Goal: Find specific page/section: Find specific page/section

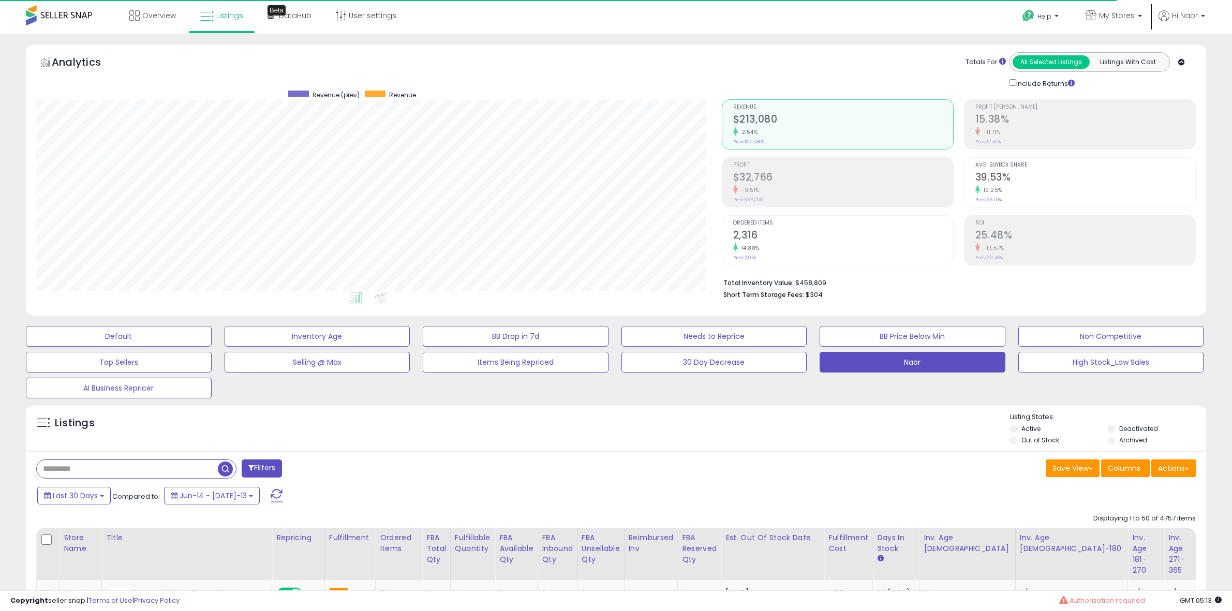
select select "**"
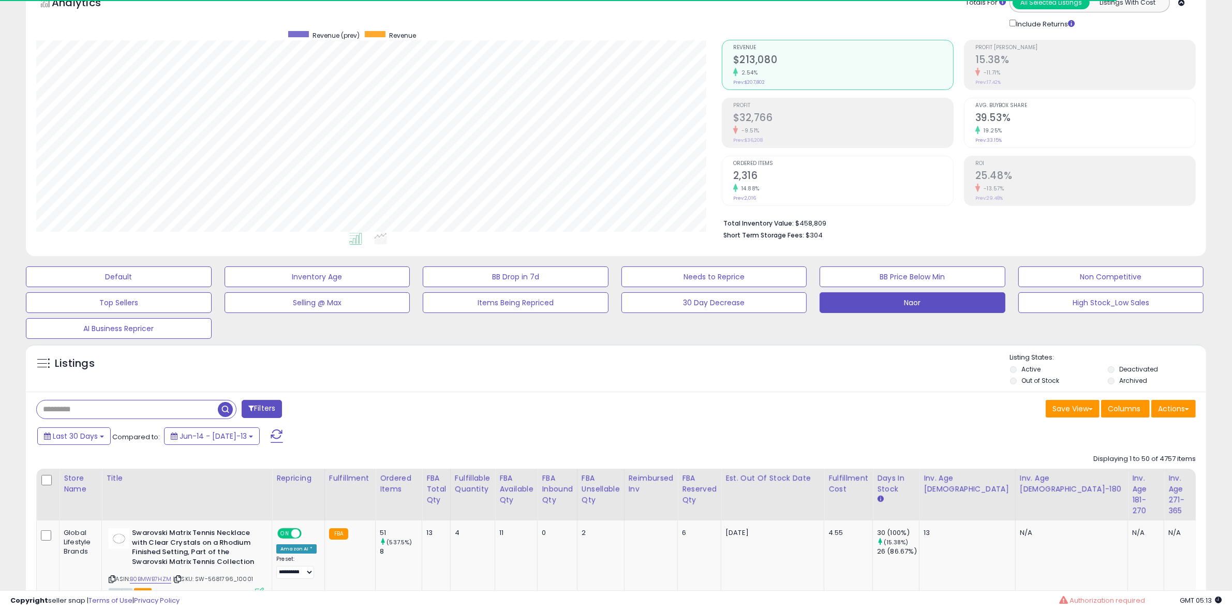
scroll to position [212, 686]
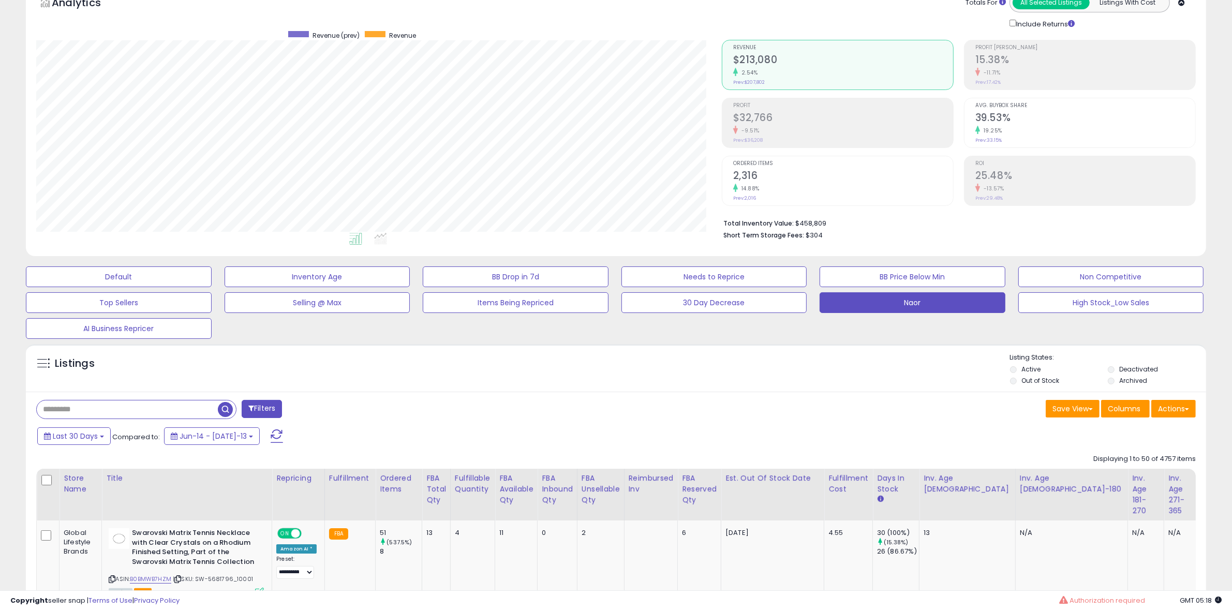
click at [532, 414] on div "Filters" at bounding box center [322, 410] width 588 height 21
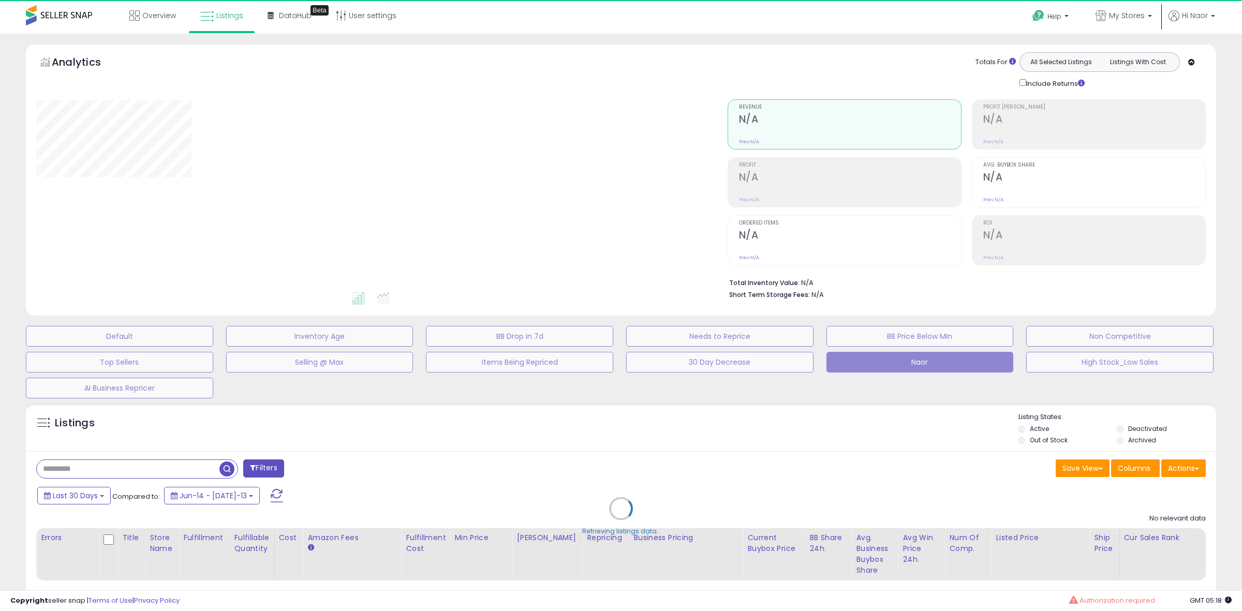
select select "**"
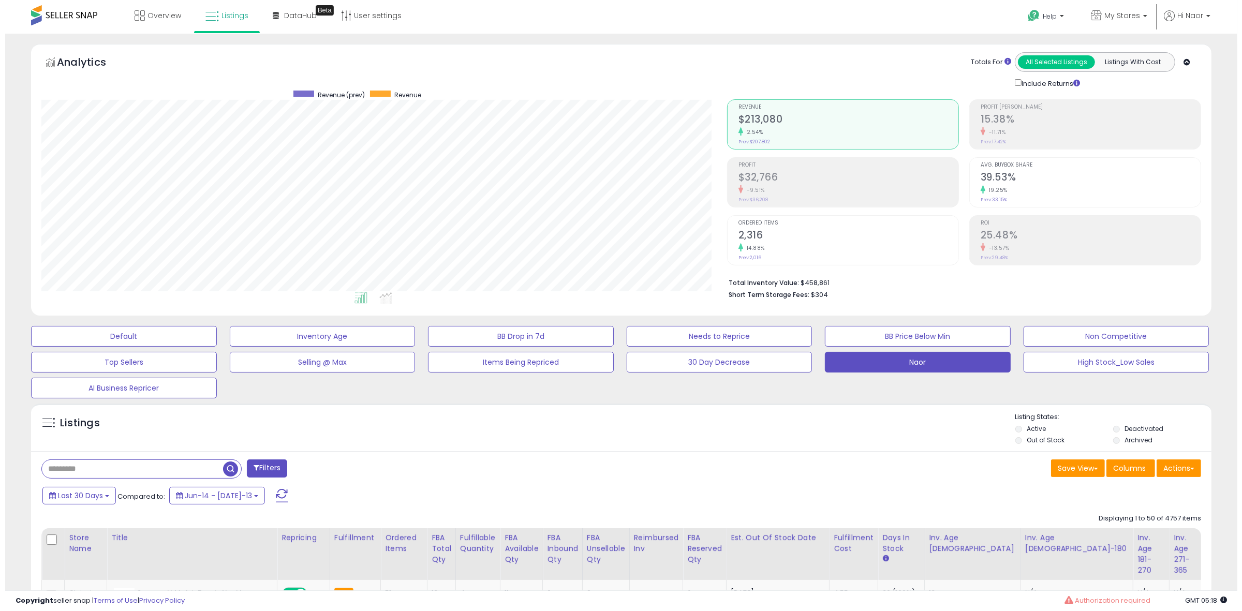
scroll to position [212, 686]
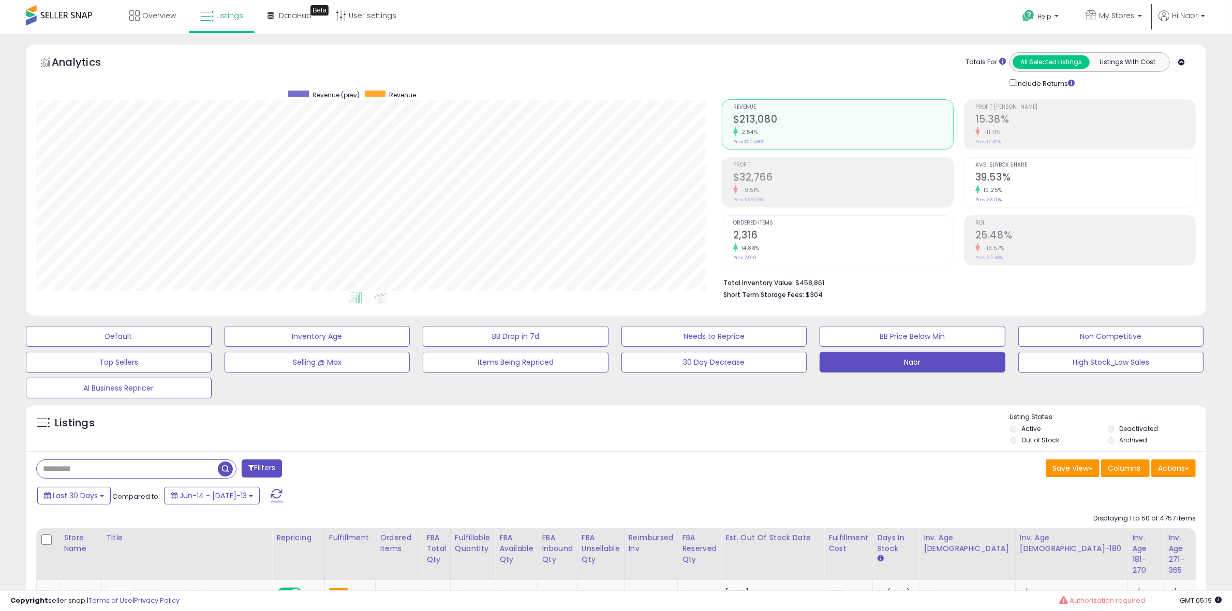
click at [205, 460] on div at bounding box center [136, 469] width 200 height 19
click at [232, 464] on span "button" at bounding box center [225, 469] width 15 height 15
click at [0, 0] on div "Retrieving listings data.." at bounding box center [0, 0] width 0 height 0
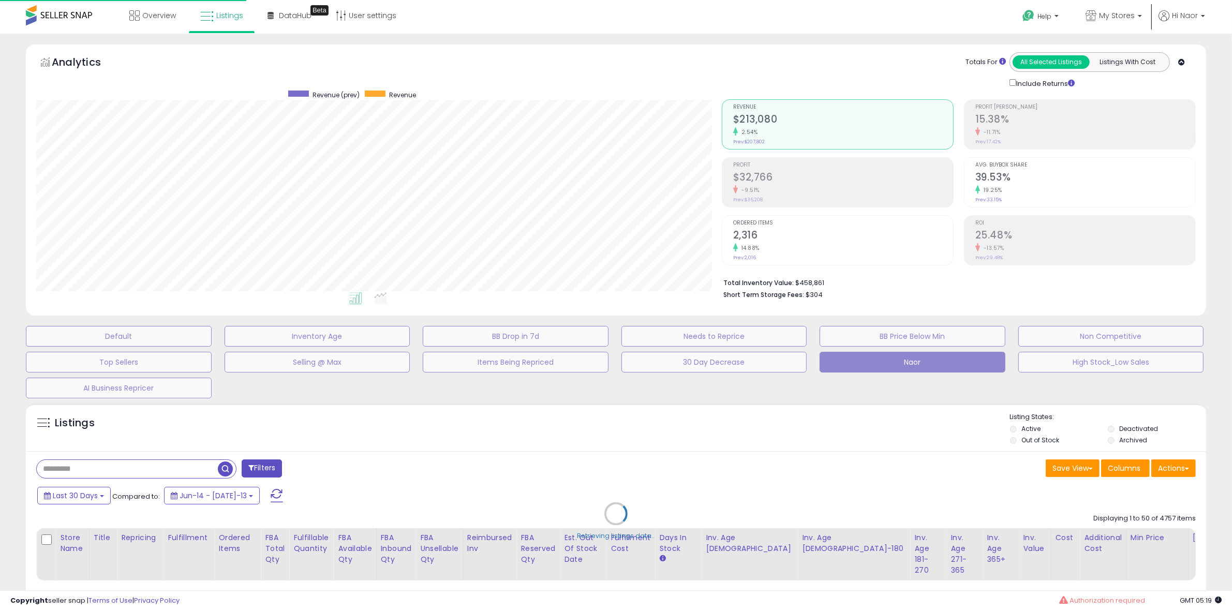
click at [213, 469] on div "Retrieving listings data.." at bounding box center [616, 522] width 1196 height 246
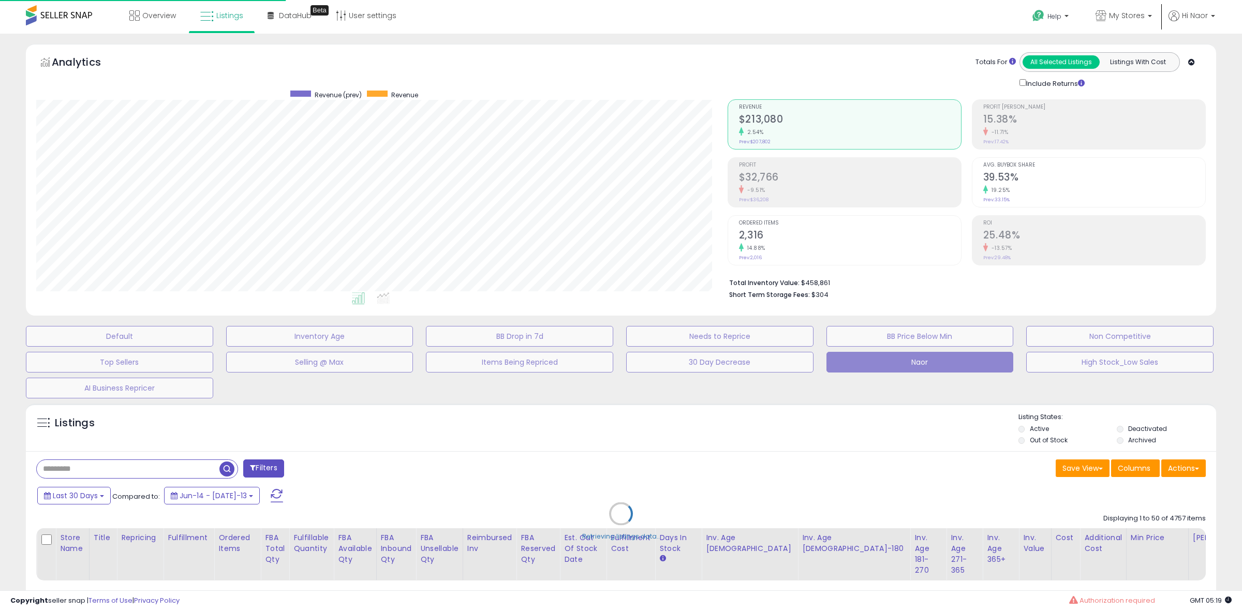
click at [211, 468] on div "Retrieving listings data.." at bounding box center [621, 522] width 1206 height 246
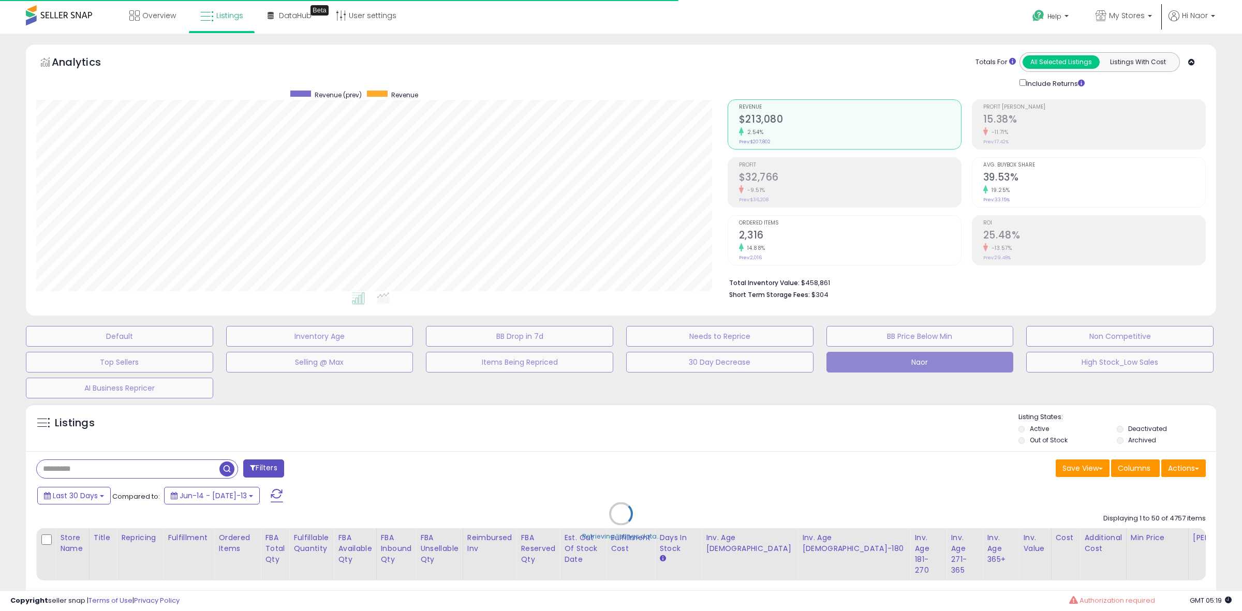
click at [210, 467] on div "Retrieving listings data.." at bounding box center [621, 522] width 1206 height 246
click at [174, 462] on div "Retrieving listings data.." at bounding box center [621, 522] width 1206 height 246
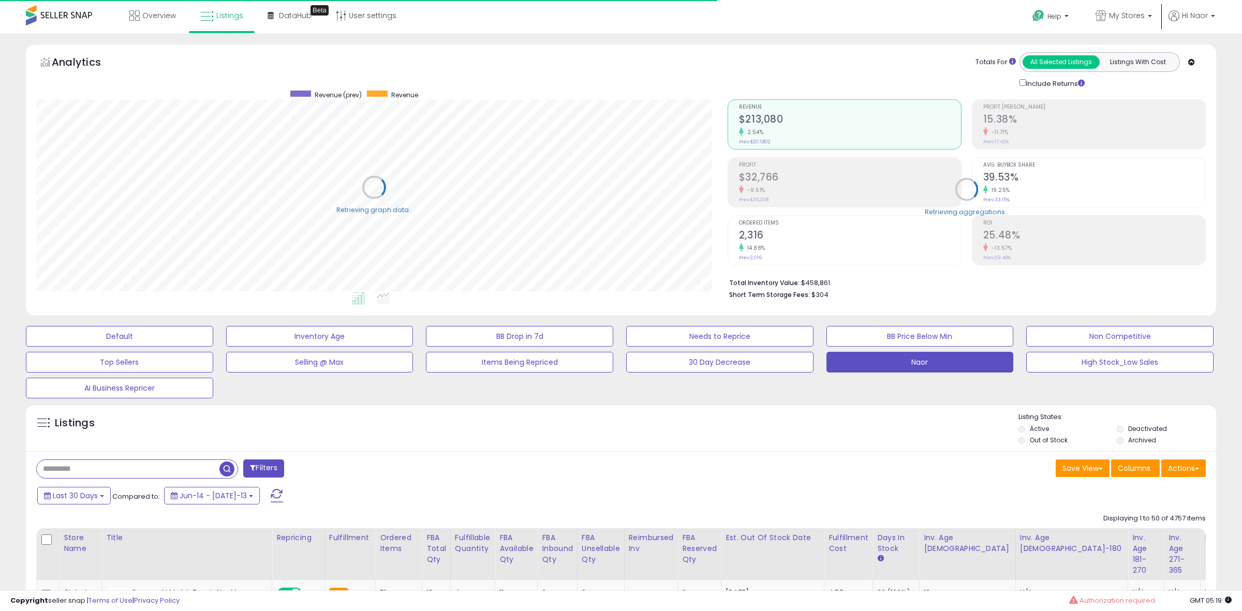
click at [174, 464] on input "text" at bounding box center [128, 469] width 183 height 18
click at [174, 464] on input "text" at bounding box center [186, 469] width 298 height 18
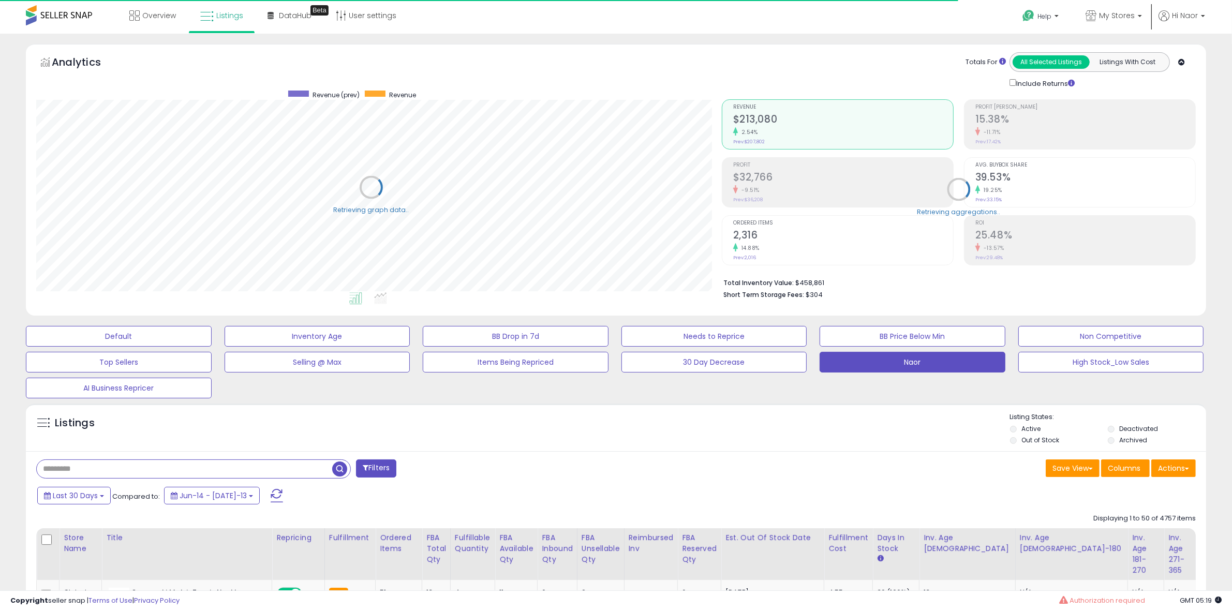
scroll to position [517363, 516890]
paste input "**********"
type input "**********"
click at [332, 461] on span at bounding box center [341, 469] width 18 height 18
click at [336, 468] on span "button" at bounding box center [339, 469] width 15 height 15
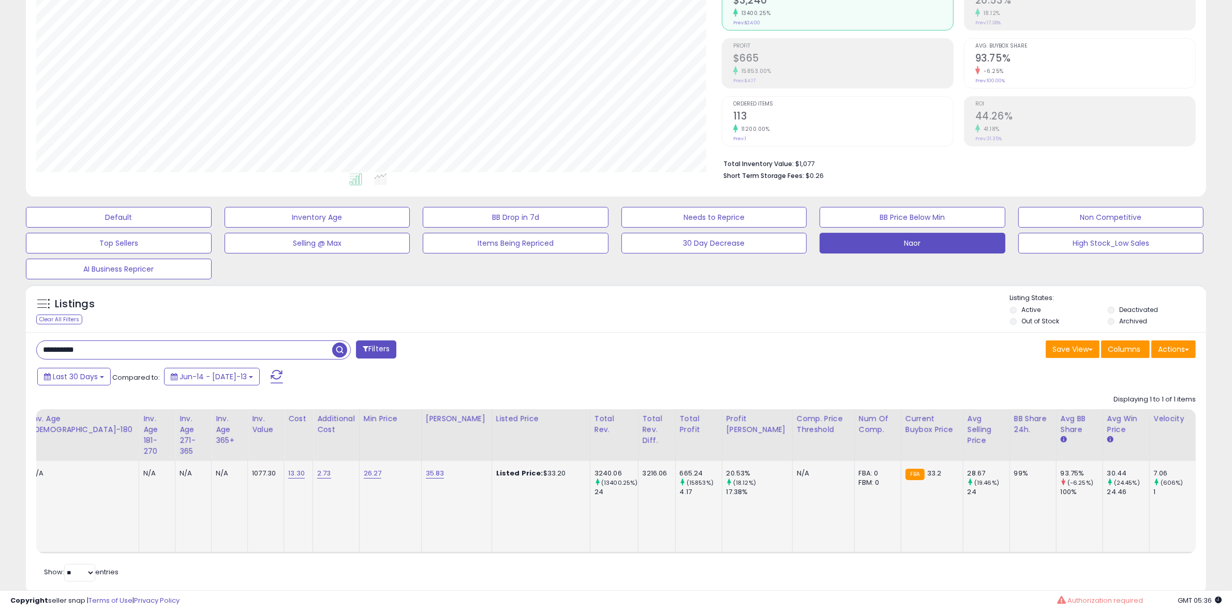
scroll to position [102, 0]
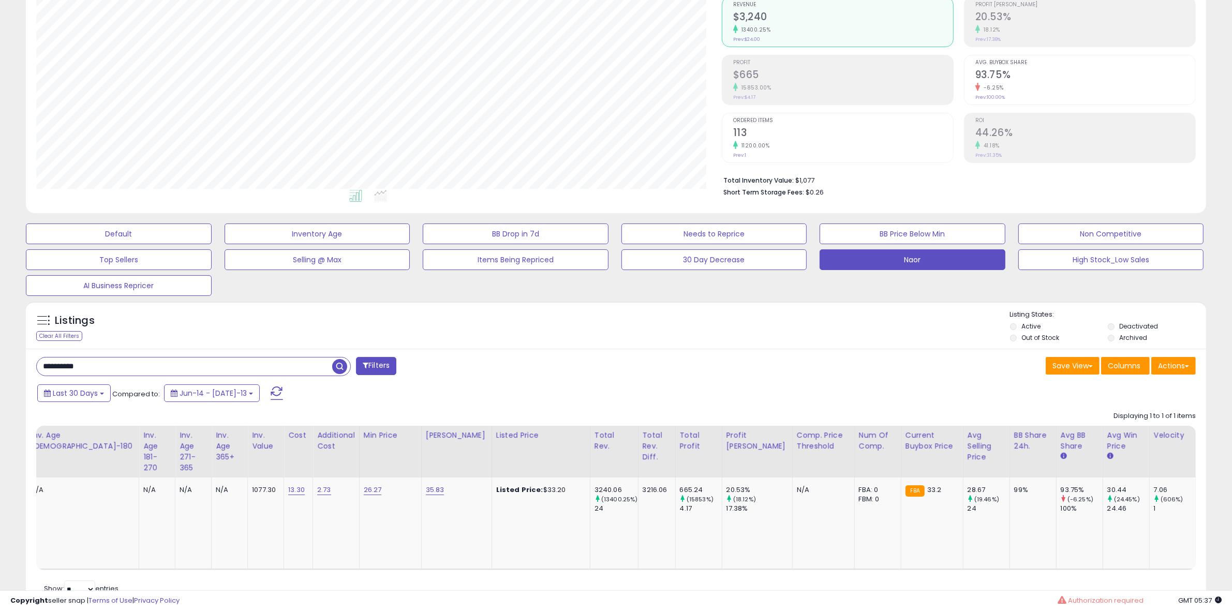
click at [806, 352] on div "**********" at bounding box center [616, 480] width 1181 height 262
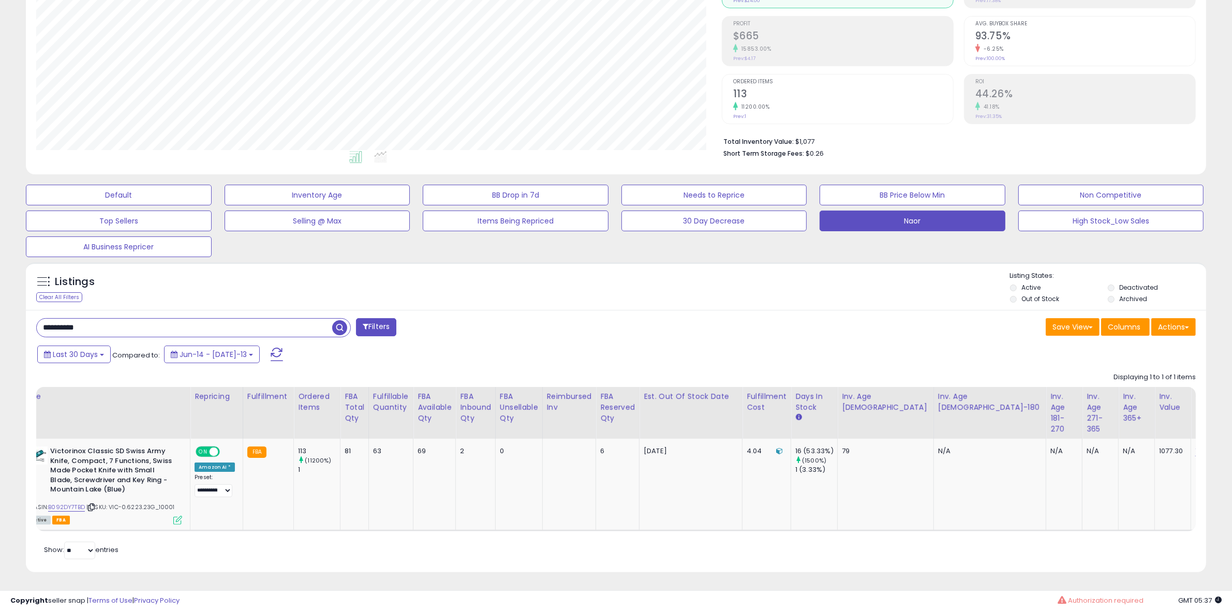
scroll to position [0, 0]
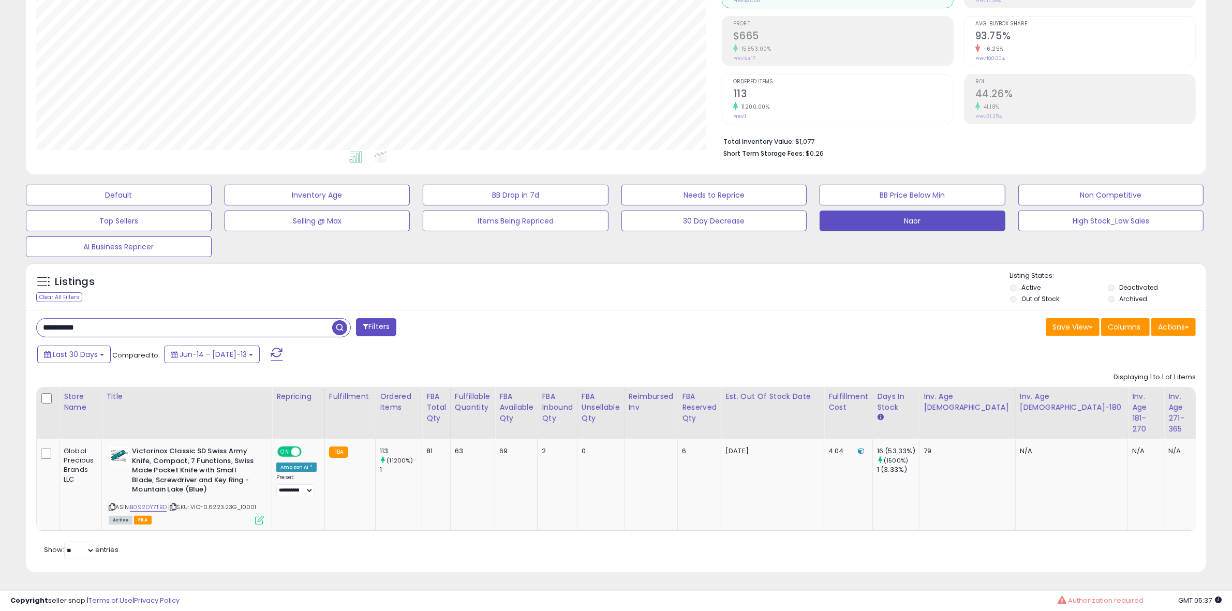
click at [288, 319] on input "**********" at bounding box center [185, 328] width 296 height 18
click at [291, 296] on div "Listings Clear All Filters Listing States:" at bounding box center [616, 288] width 1181 height 35
click at [767, 325] on div "Save View Save As New View Update Current View Columns Actions Import Export Vi…" at bounding box center [910, 328] width 588 height 20
click at [76, 292] on div "Clear All Filters" at bounding box center [59, 297] width 46 height 10
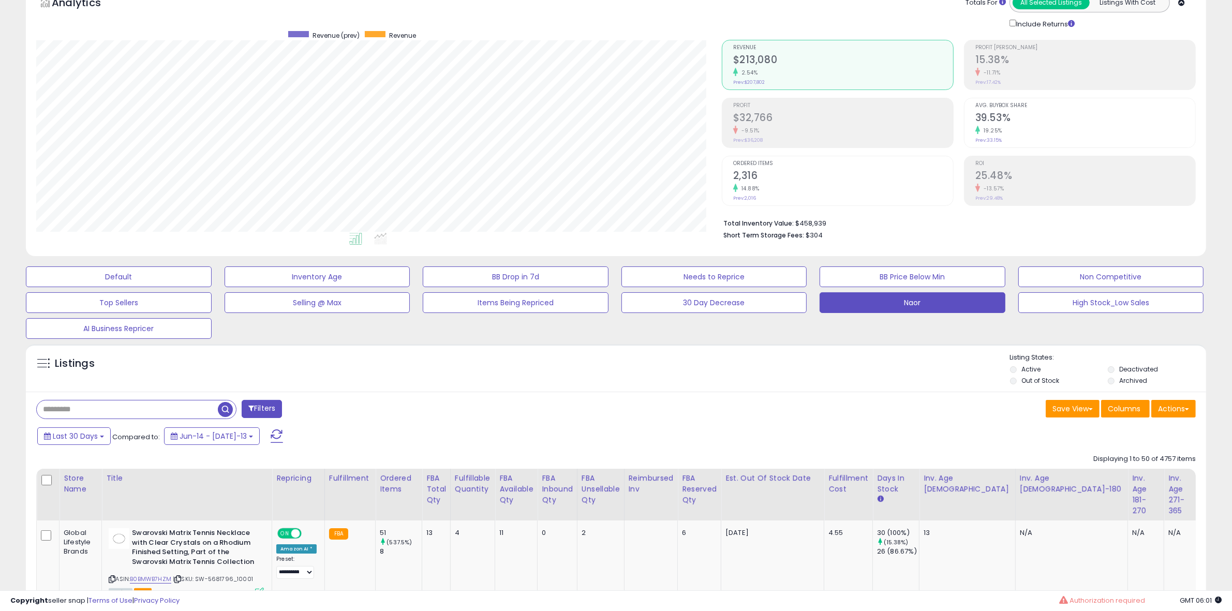
scroll to position [212, 686]
drag, startPoint x: 803, startPoint y: 355, endPoint x: 800, endPoint y: 340, distance: 15.3
click at [803, 355] on div "Listings" at bounding box center [616, 370] width 1181 height 35
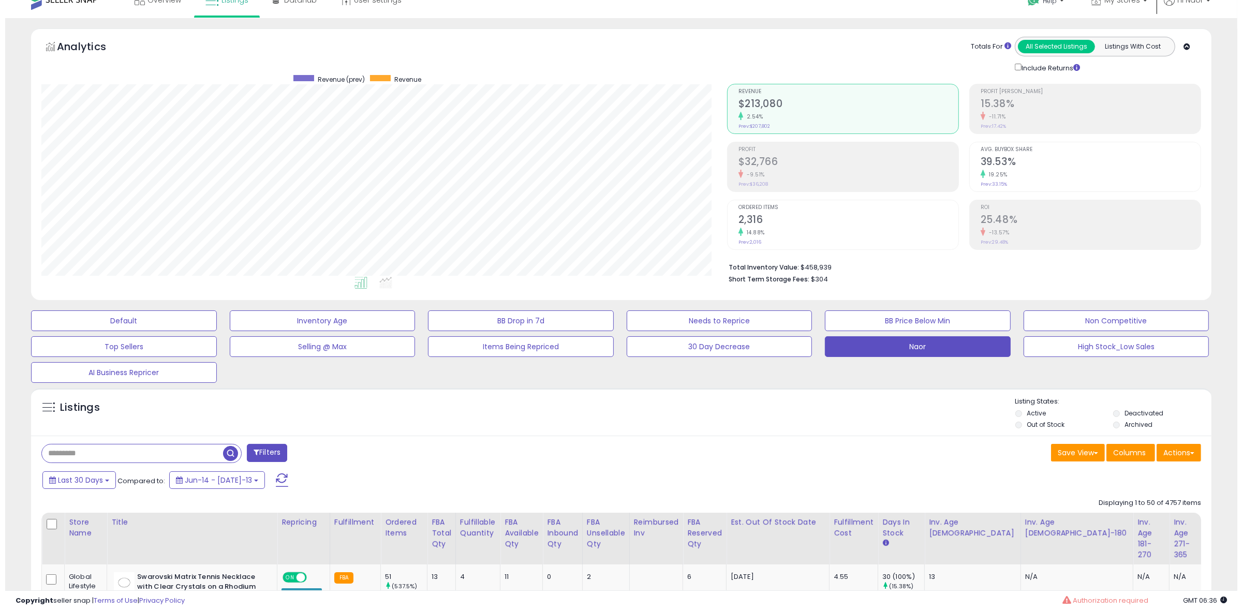
scroll to position [0, 0]
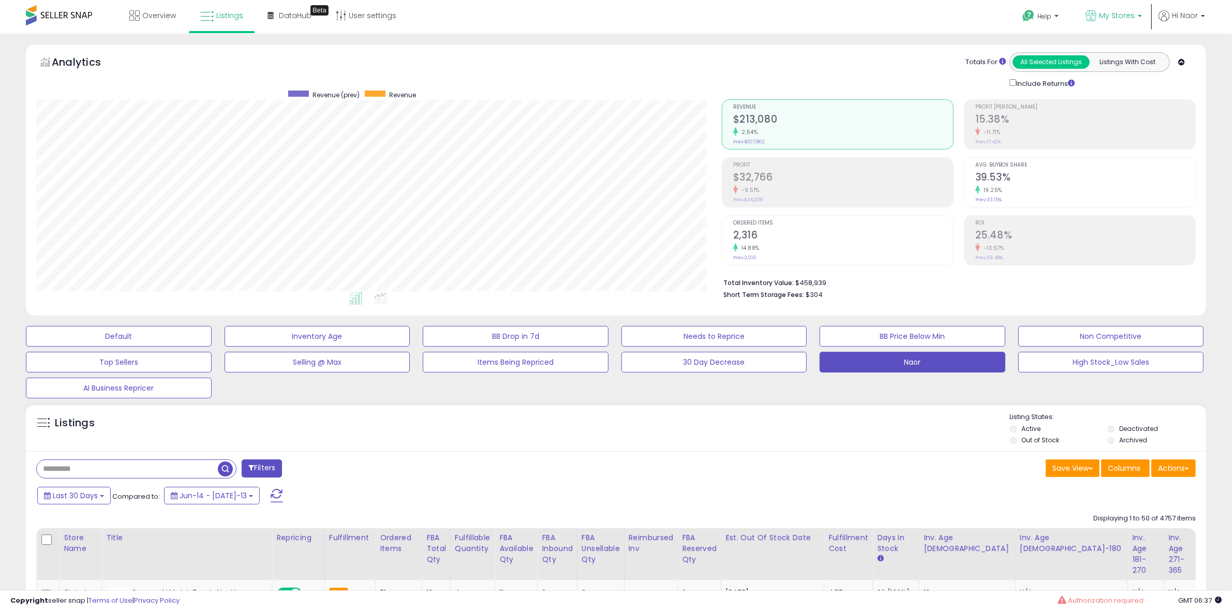
click at [1126, 17] on span "My Stores" at bounding box center [1117, 15] width 36 height 10
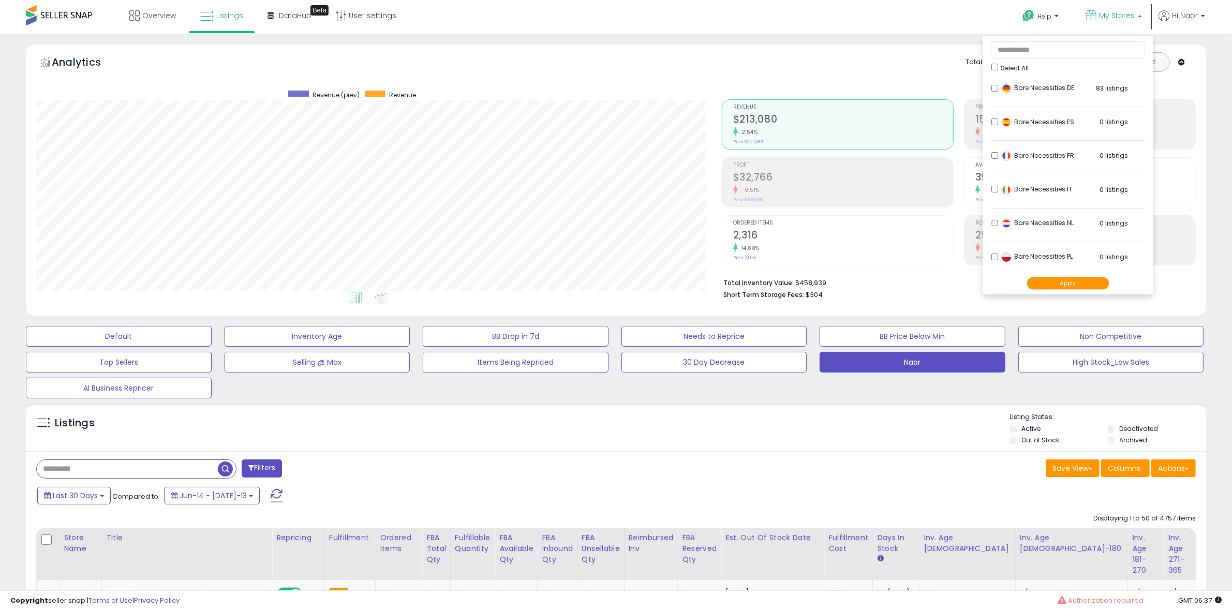
click at [1126, 17] on span "My Stores" at bounding box center [1117, 15] width 36 height 10
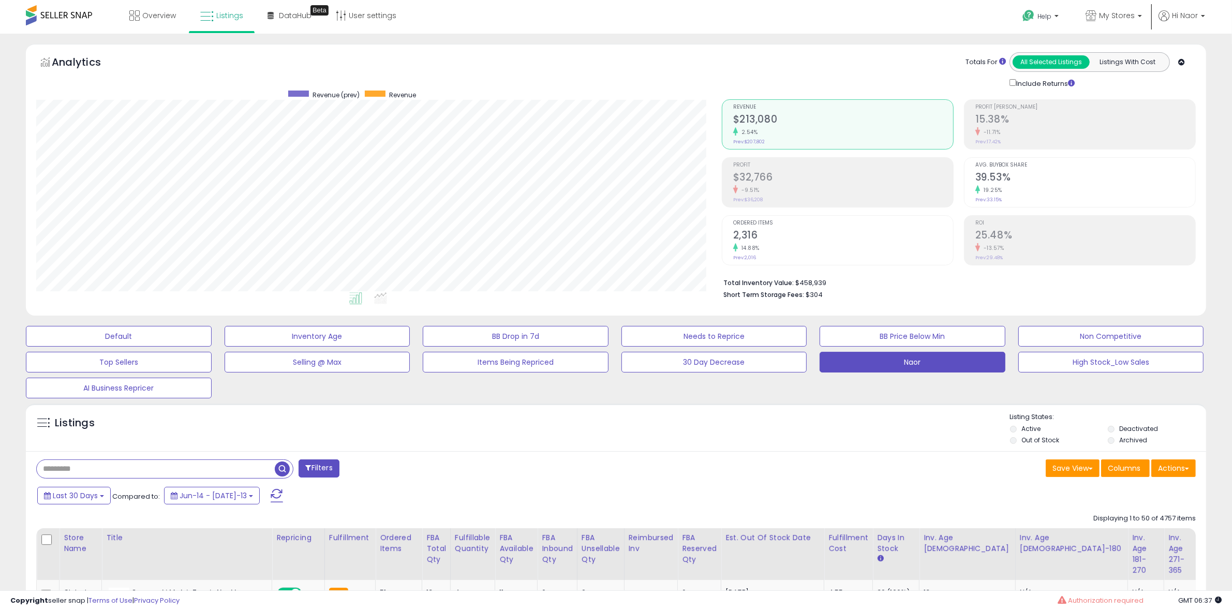
click at [194, 465] on input "text" at bounding box center [156, 469] width 238 height 18
type input "*"
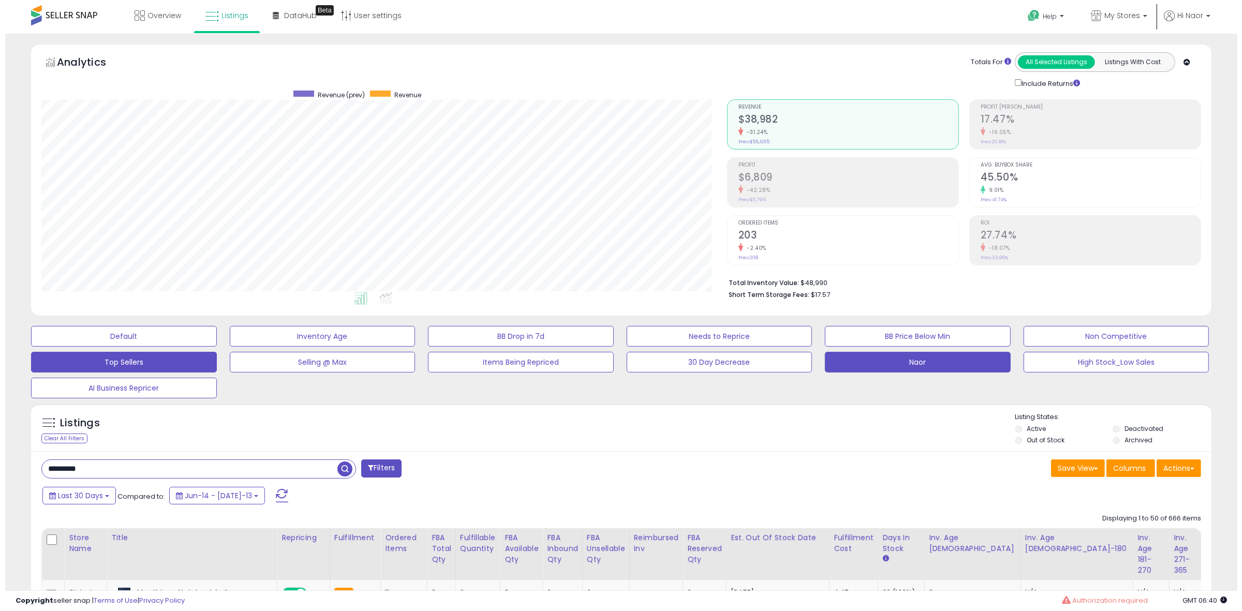
scroll to position [212, 686]
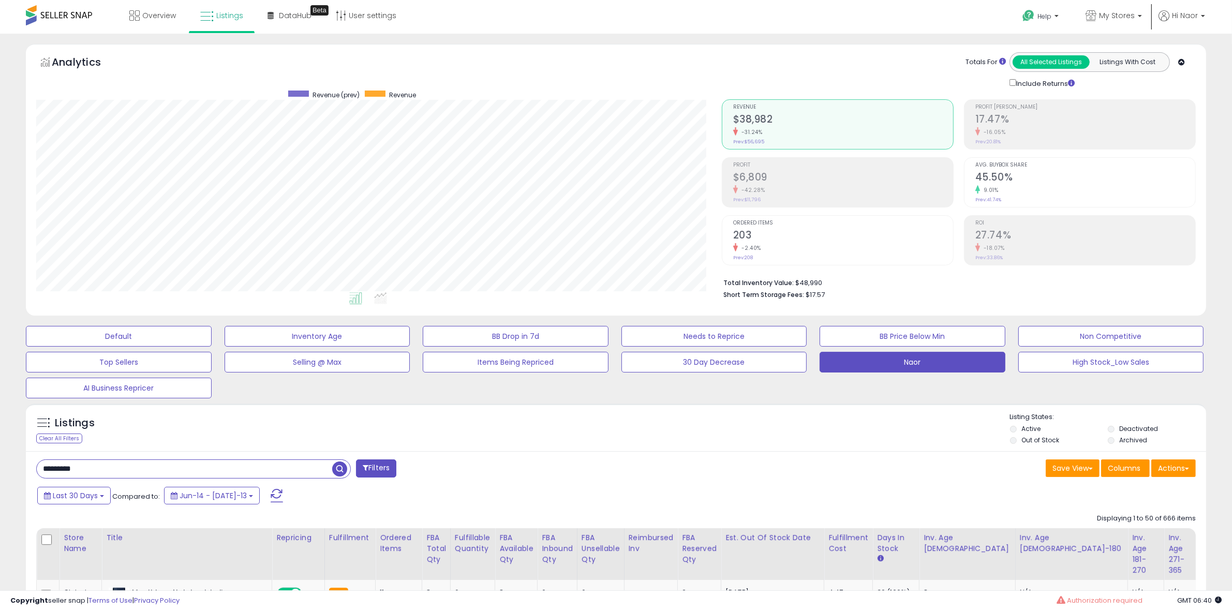
drag, startPoint x: 94, startPoint y: 462, endPoint x: -86, endPoint y: 449, distance: 180.6
click at [0, 449] on html "Unable to login Retrieving listings data.. has not yet accepted the Terms of Us…" at bounding box center [616, 305] width 1232 height 611
paste input "*"
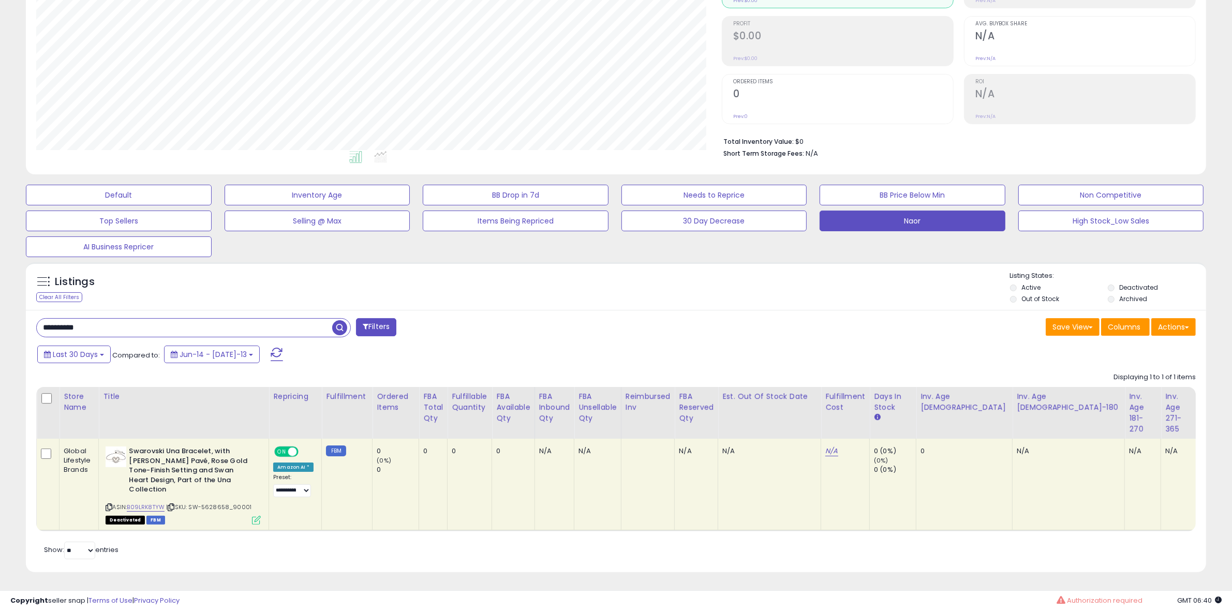
scroll to position [0, 405]
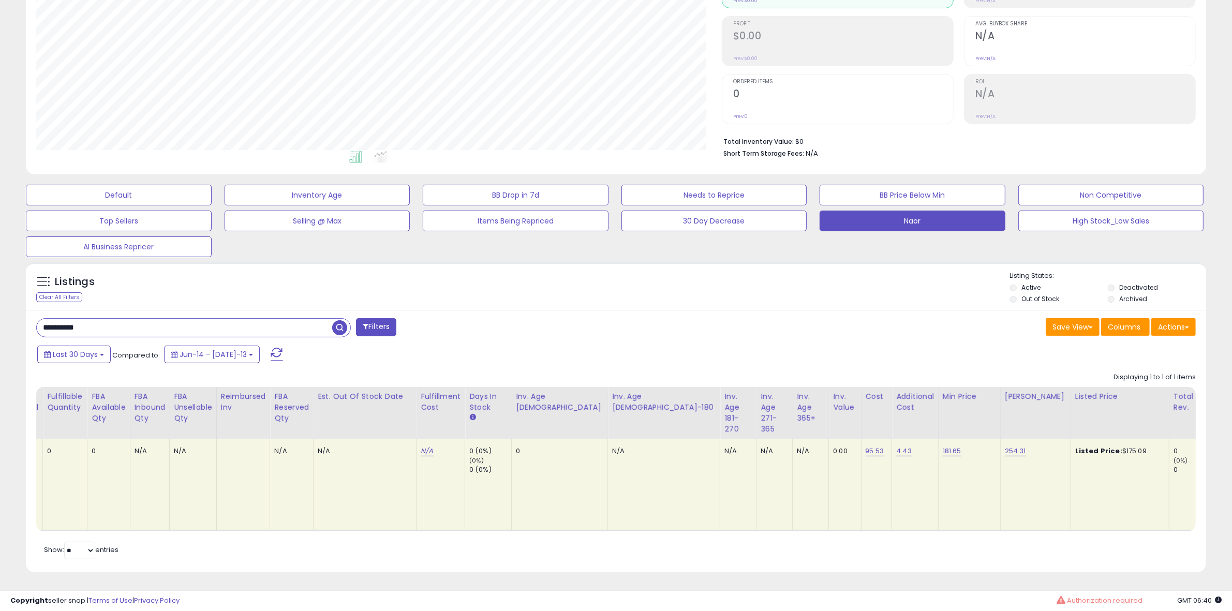
click at [135, 319] on input "**********" at bounding box center [185, 328] width 296 height 18
paste input "text"
click at [336, 332] on span "button" at bounding box center [339, 327] width 15 height 15
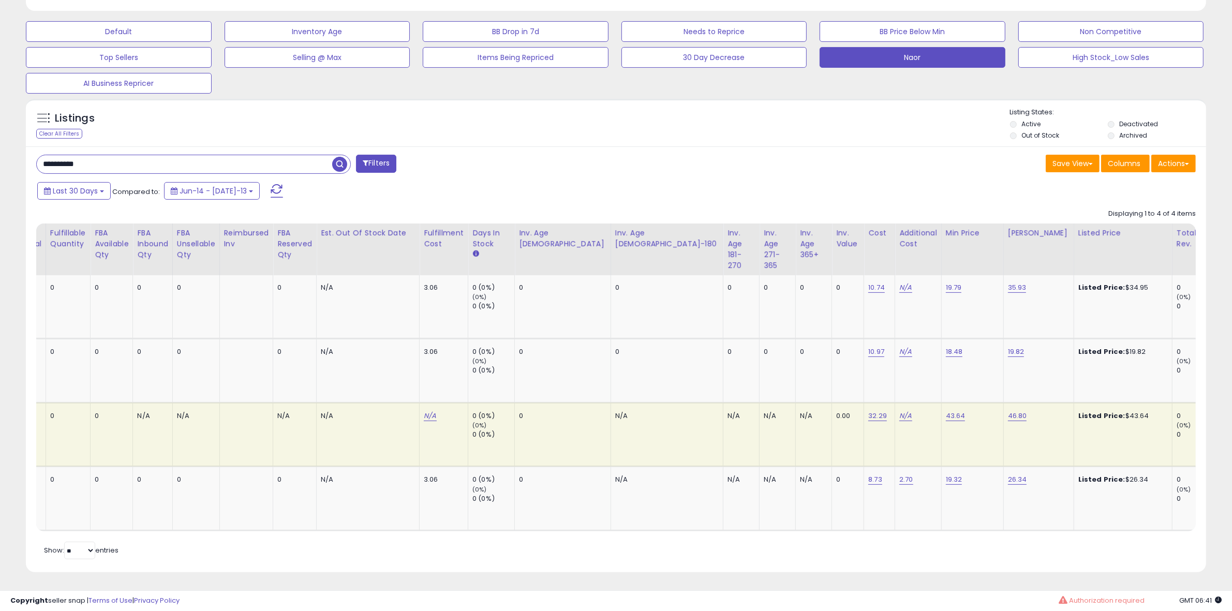
scroll to position [0, 0]
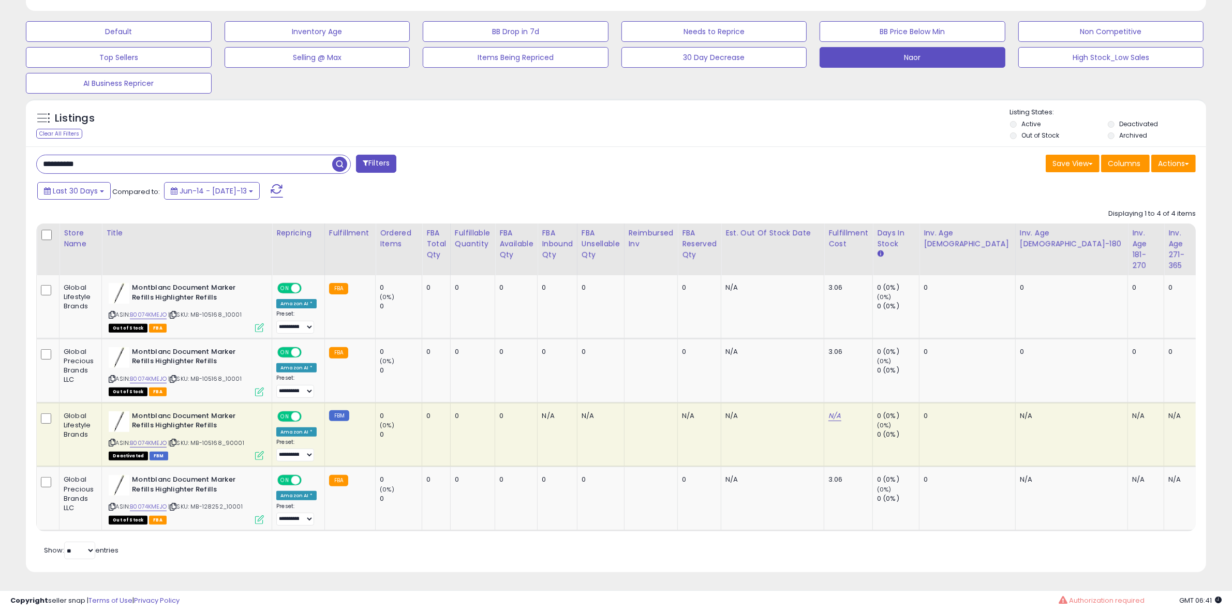
click at [566, 130] on div "Listings Clear All Filters Listing States:" at bounding box center [616, 125] width 1181 height 35
drag, startPoint x: 161, startPoint y: 165, endPoint x: 85, endPoint y: 161, distance: 76.1
click at [85, 161] on div "**********" at bounding box center [616, 359] width 1181 height 426
click at [141, 155] on input "**********" at bounding box center [185, 164] width 296 height 18
click at [152, 283] on b "Montblanc Document Marker Refills Highlighter Refills" at bounding box center [195, 294] width 126 height 22
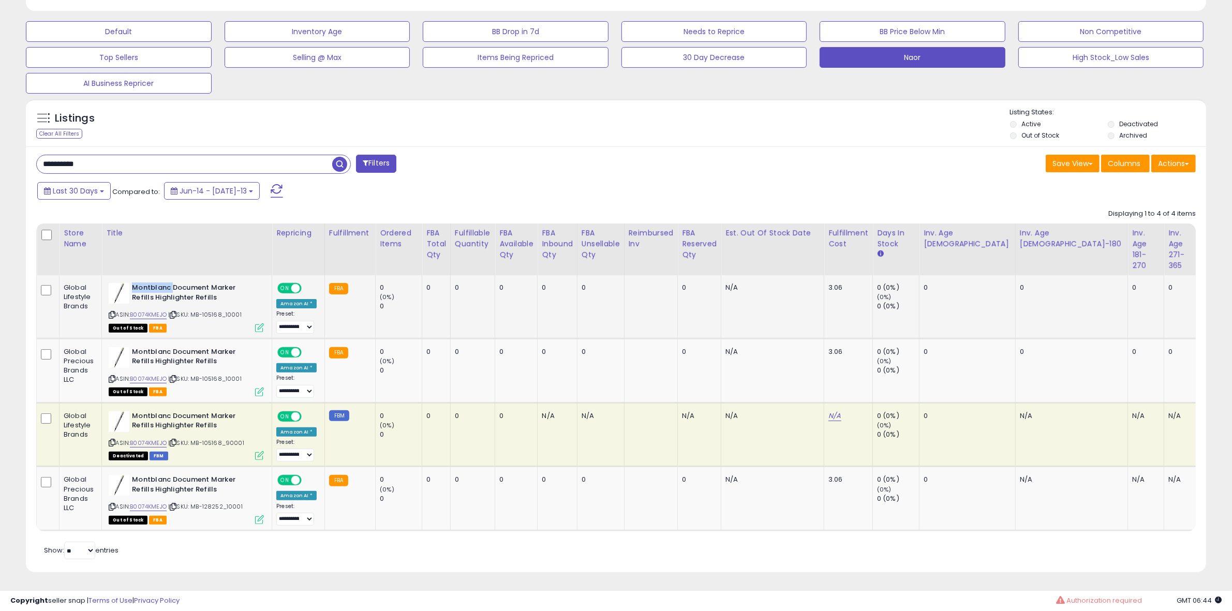
click at [153, 283] on b "Montblanc Document Marker Refills Highlighter Refills" at bounding box center [195, 294] width 126 height 22
copy b "Montblanc"
drag, startPoint x: 119, startPoint y: 153, endPoint x: -104, endPoint y: 160, distance: 222.7
click at [0, 160] on html "Unable to login Retrieving listings data.. has not yet accepted the Terms of Us…" at bounding box center [616, 0] width 1232 height 611
paste input "text"
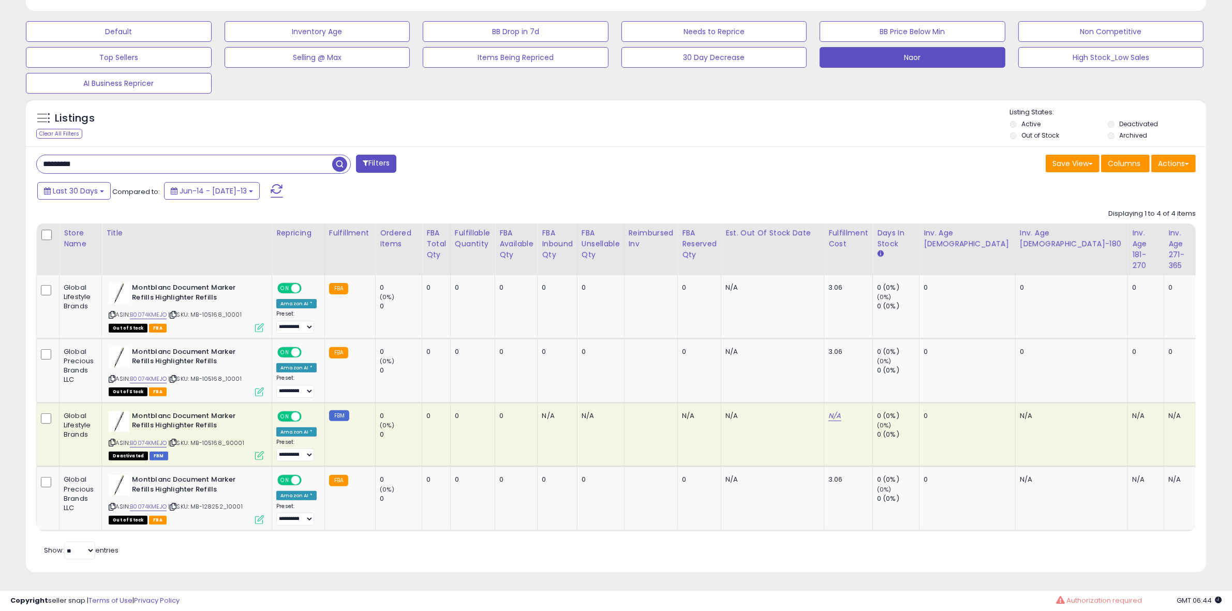
type input "*********"
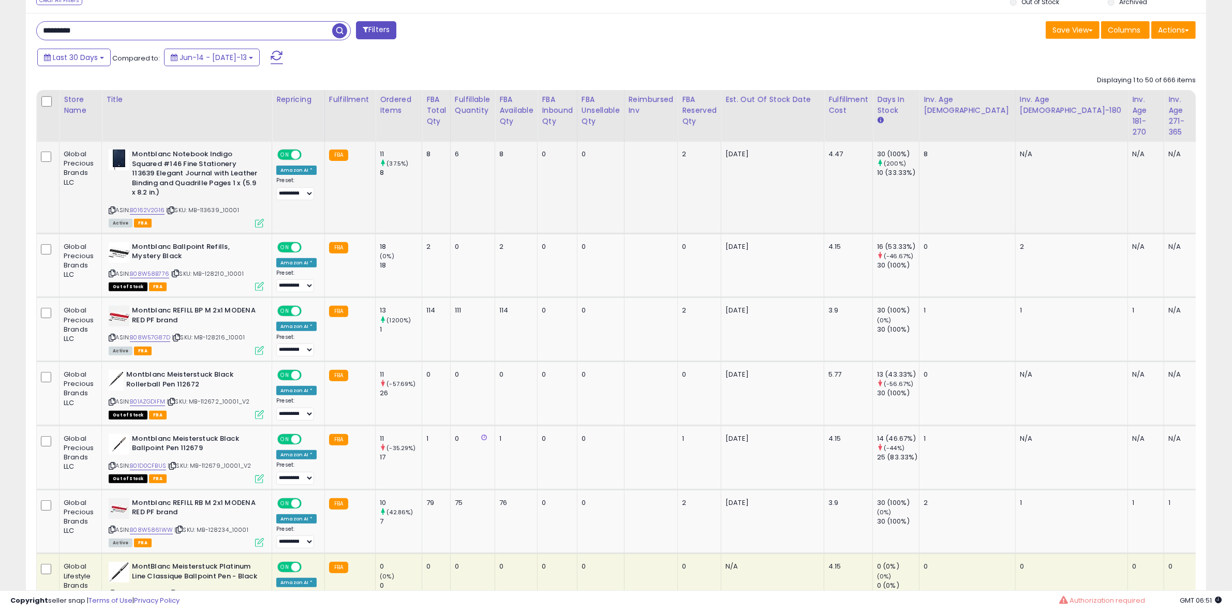
scroll to position [431, 0]
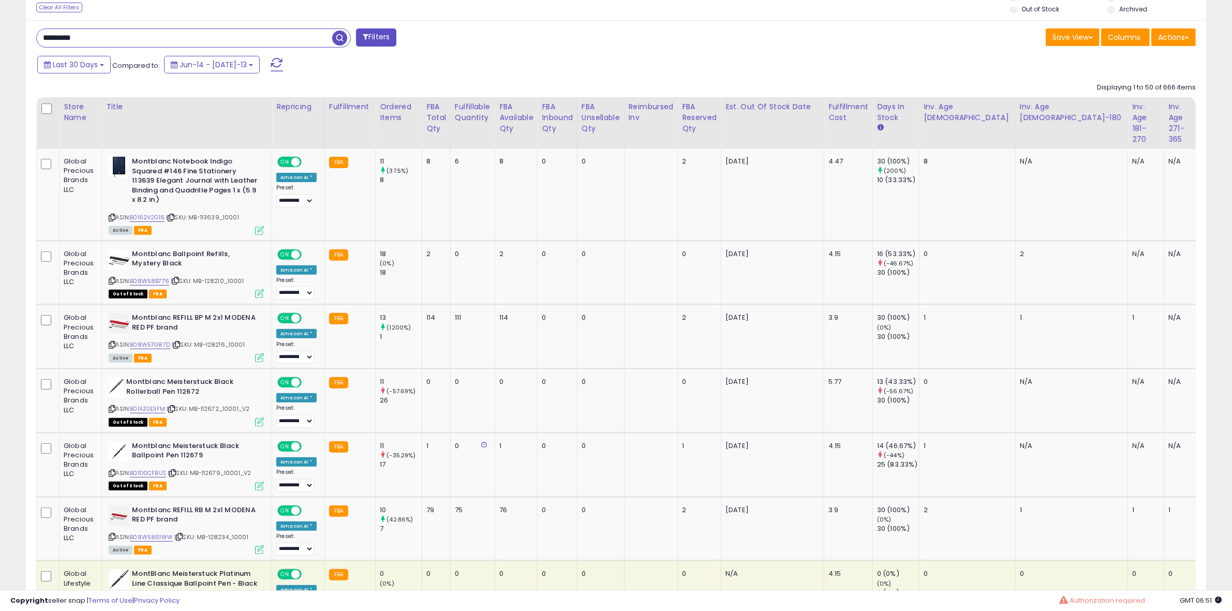
drag, startPoint x: 440, startPoint y: 119, endPoint x: 29, endPoint y: 161, distance: 413.6
click at [440, 119] on div "FBA Total Qty" at bounding box center [436, 117] width 20 height 33
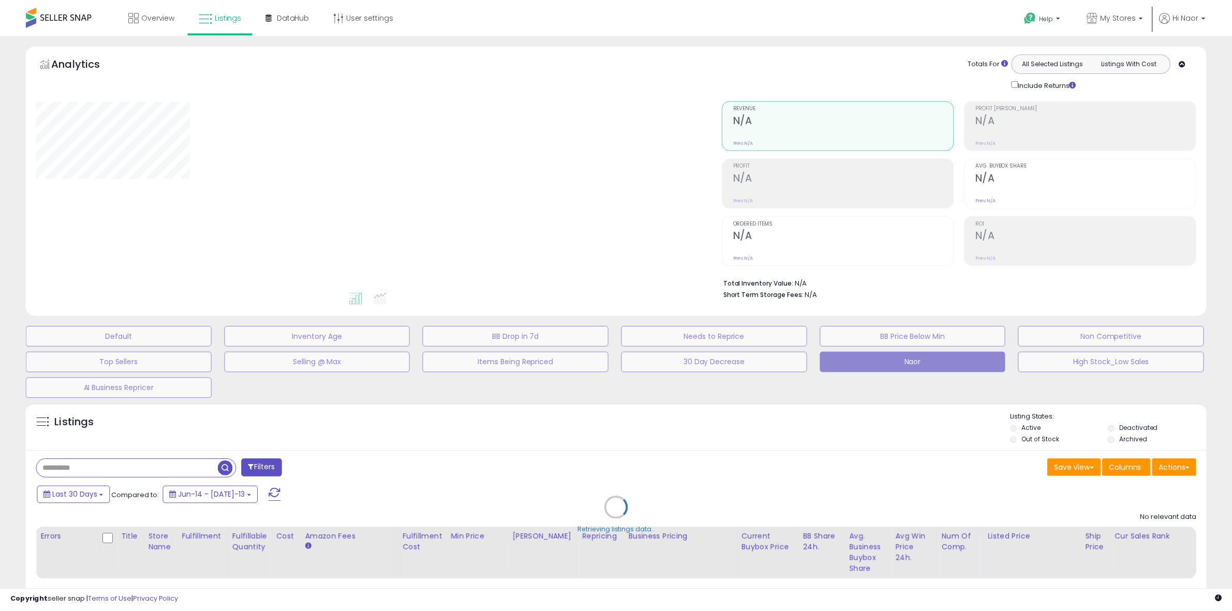
scroll to position [60, 0]
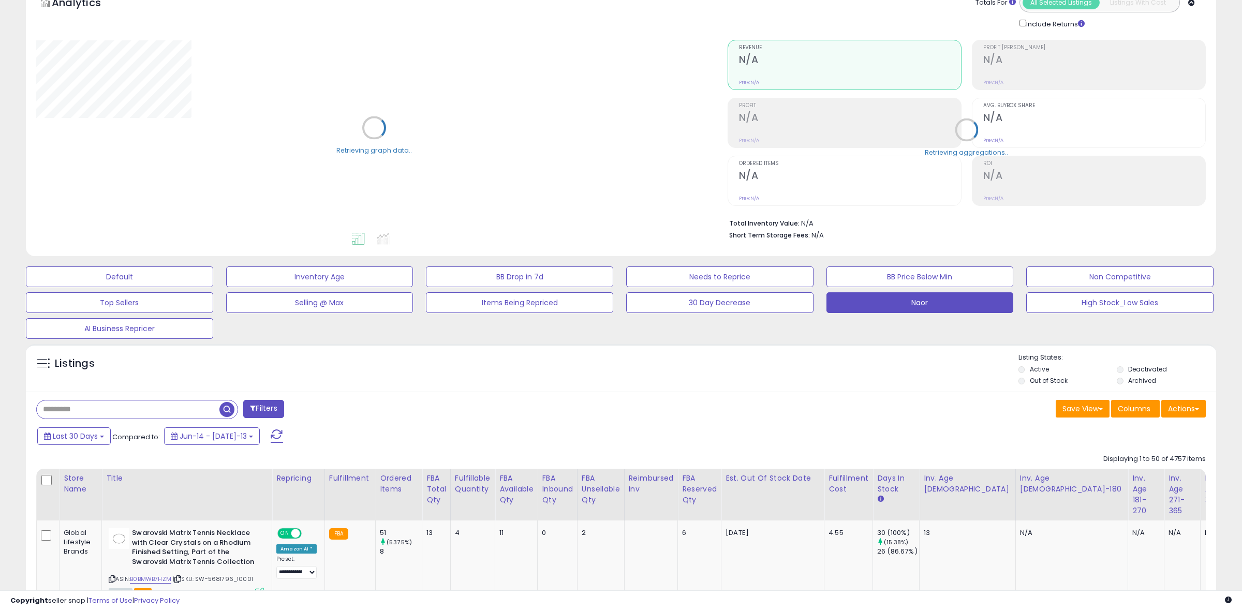
select select "**"
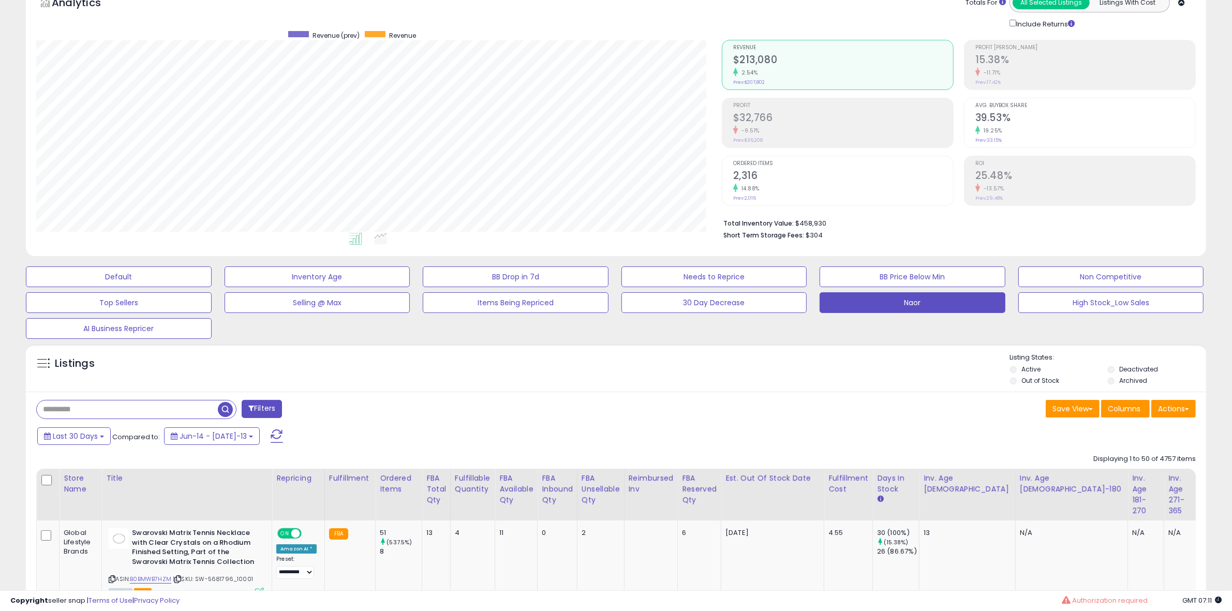
scroll to position [212, 686]
click at [211, 408] on input "text" at bounding box center [127, 410] width 181 height 18
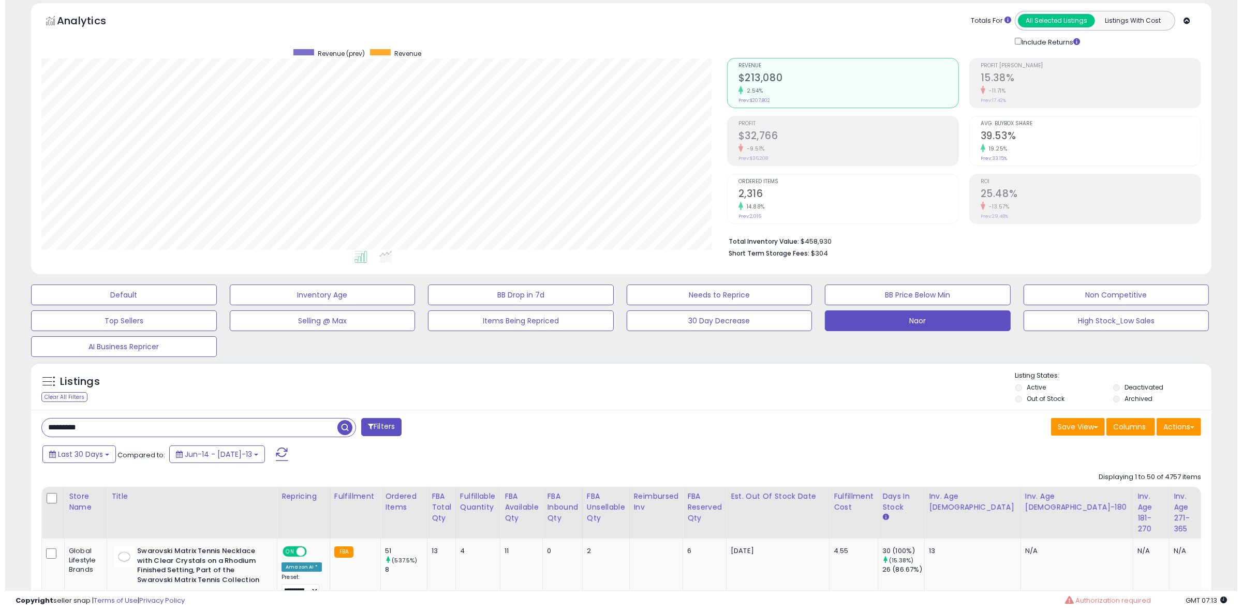
scroll to position [0, 0]
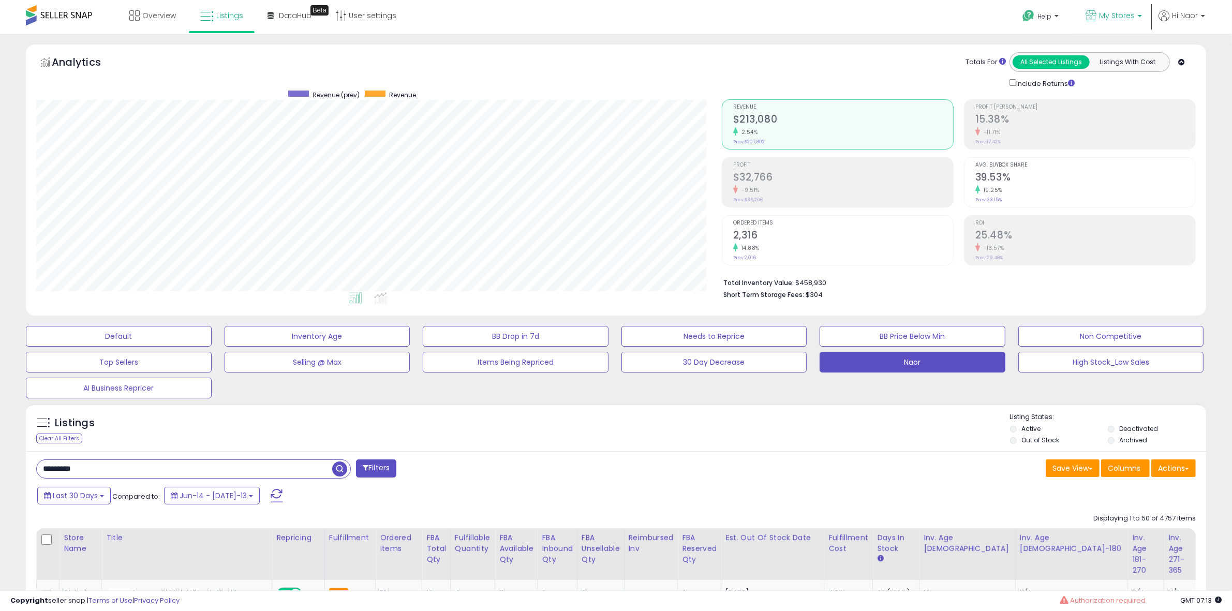
type input "*********"
click at [1131, 21] on p "My Stores" at bounding box center [1114, 16] width 56 height 13
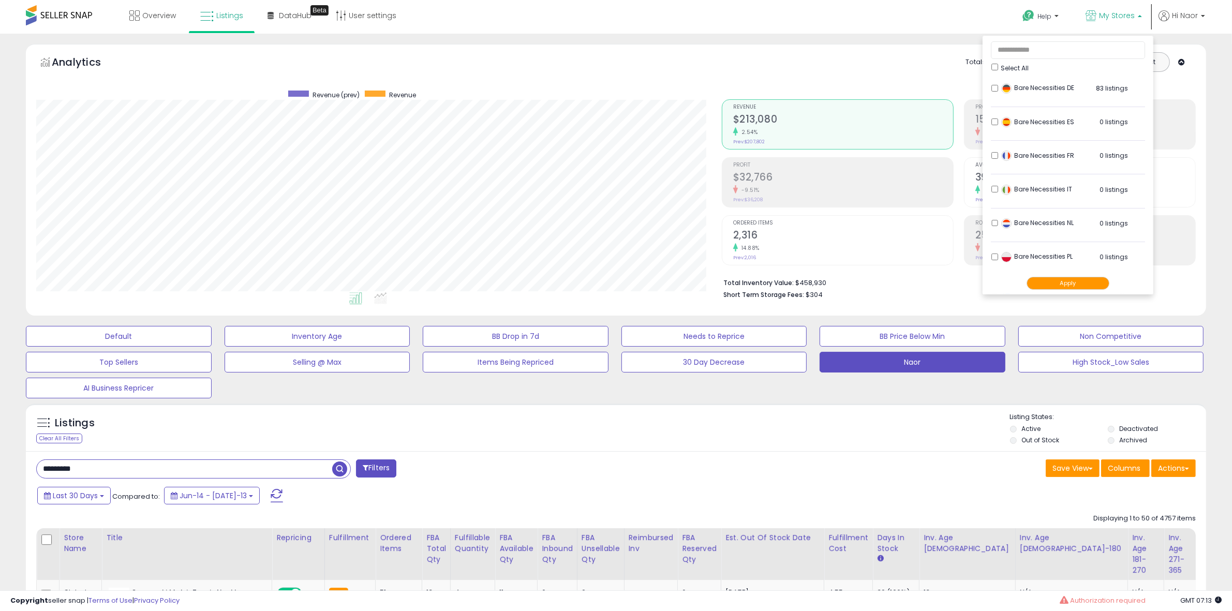
click at [346, 463] on span "button" at bounding box center [339, 469] width 15 height 15
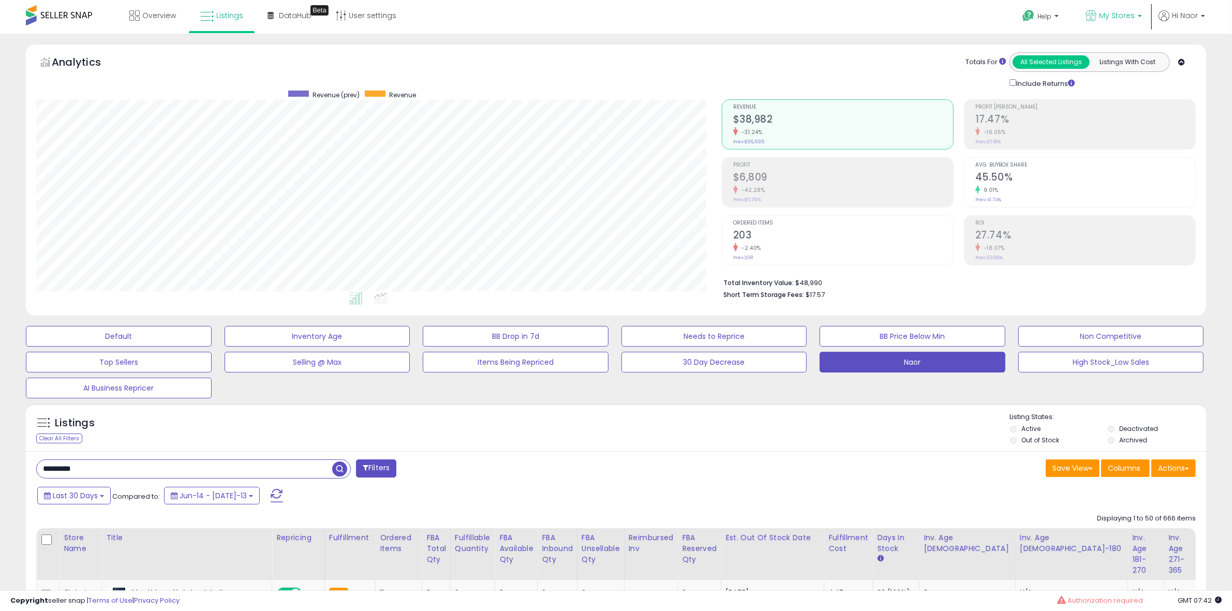
click at [1141, 14] on p "My Stores" at bounding box center [1114, 16] width 56 height 13
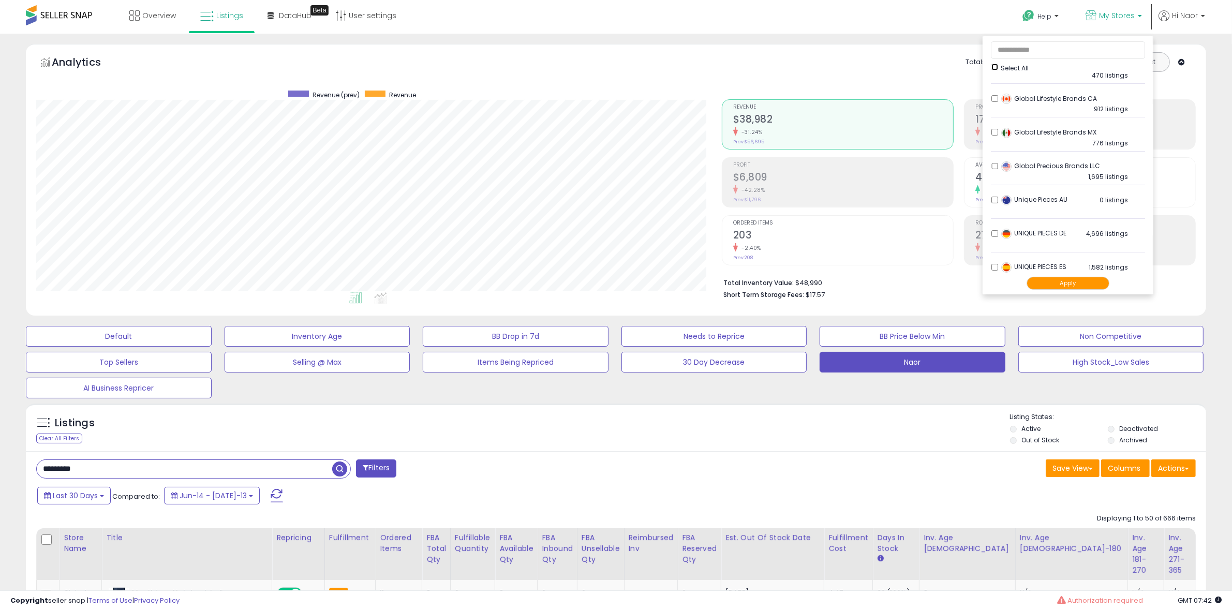
scroll to position [372, 0]
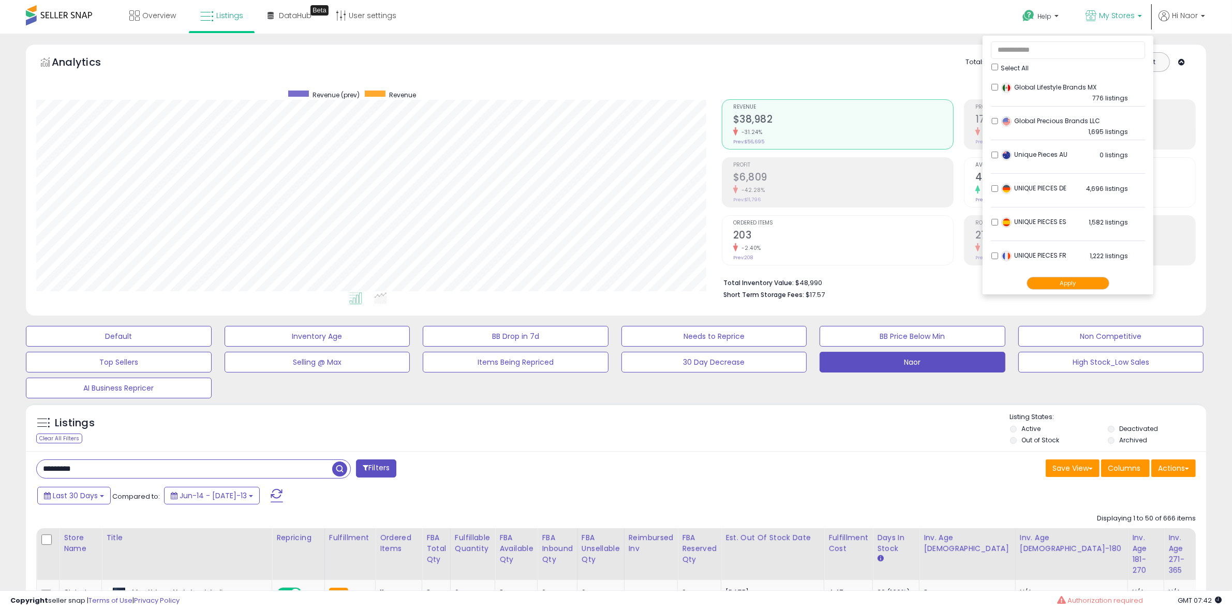
click at [999, 262] on div "UNIQUE PIECES FR 1,222 listings" at bounding box center [1063, 259] width 129 height 16
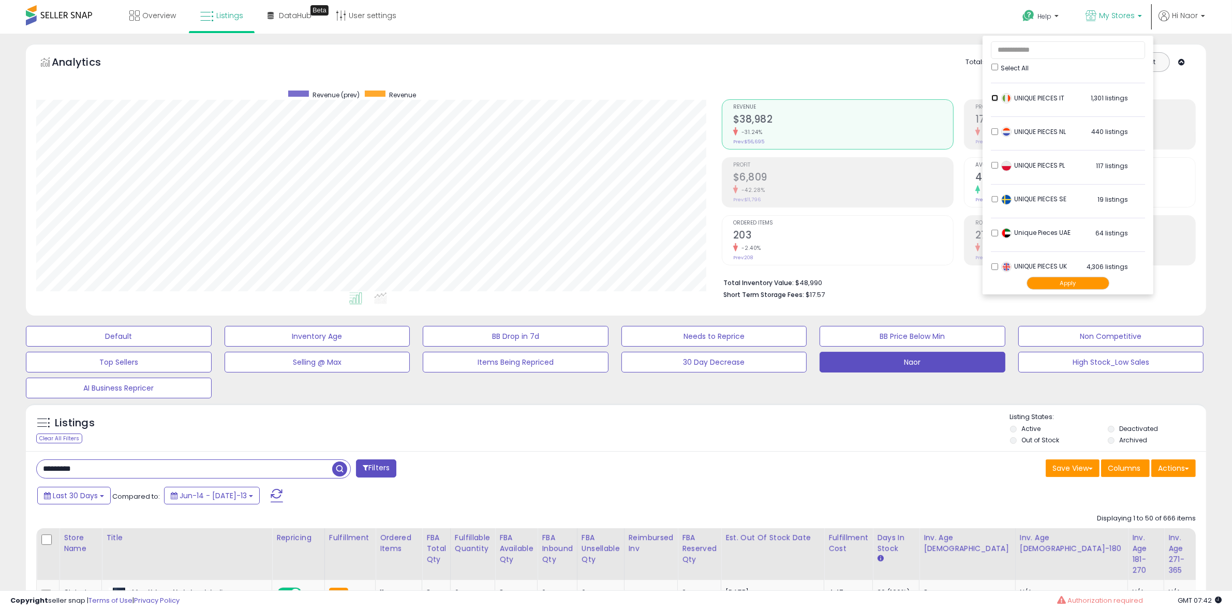
scroll to position [584, 0]
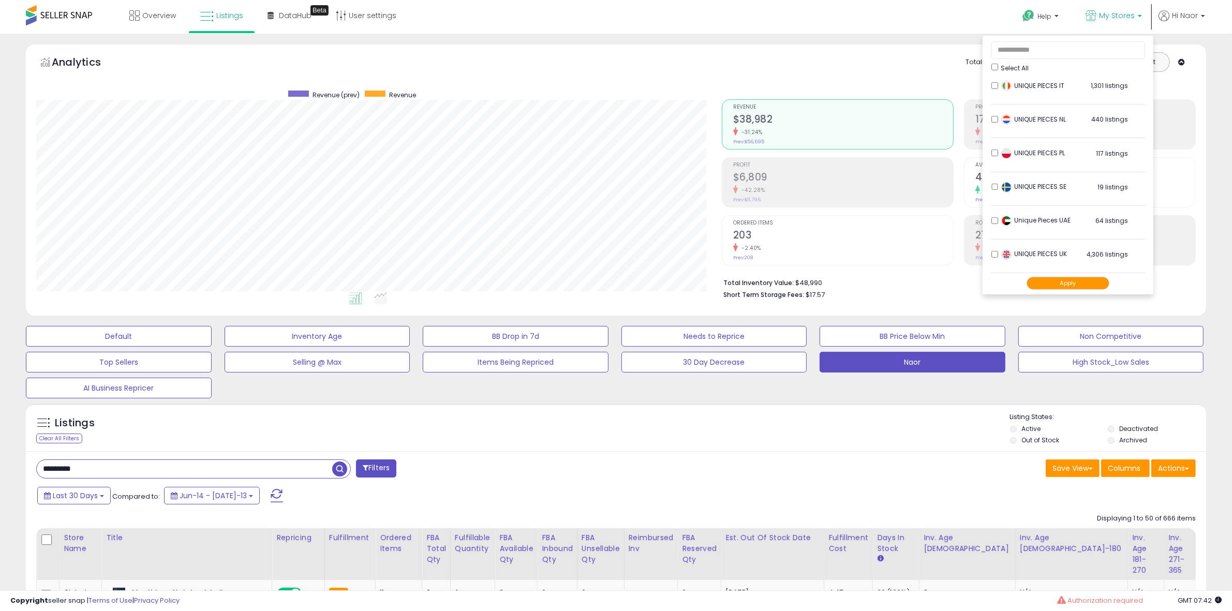
click at [1059, 279] on button "Apply" at bounding box center [1068, 283] width 83 height 13
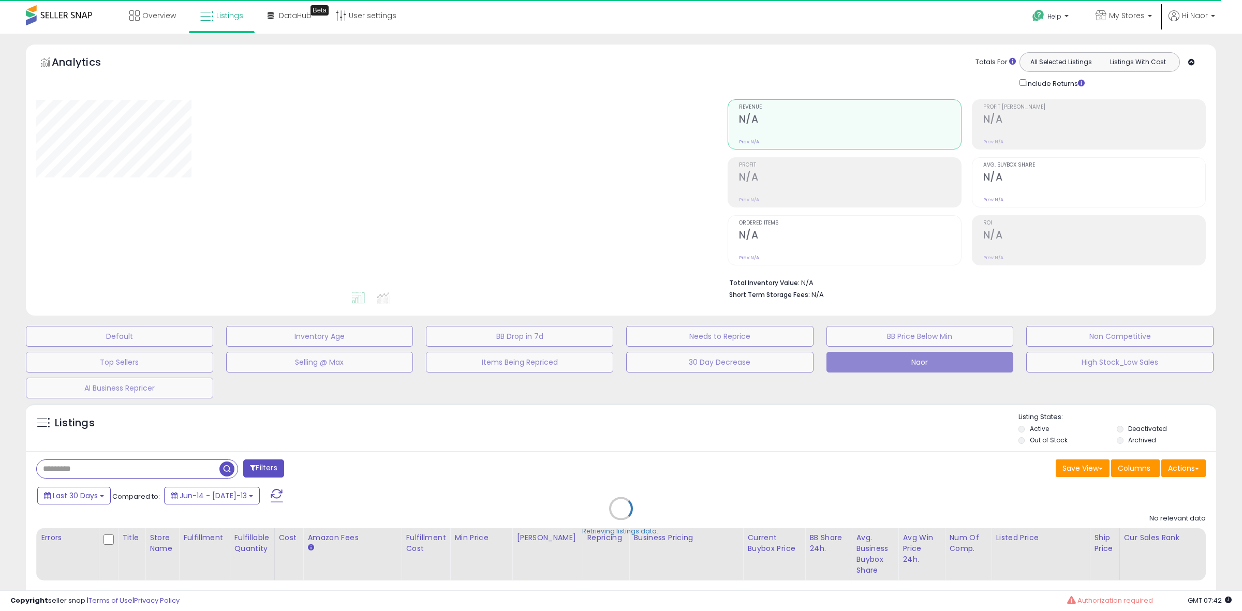
type input "*********"
select select "**"
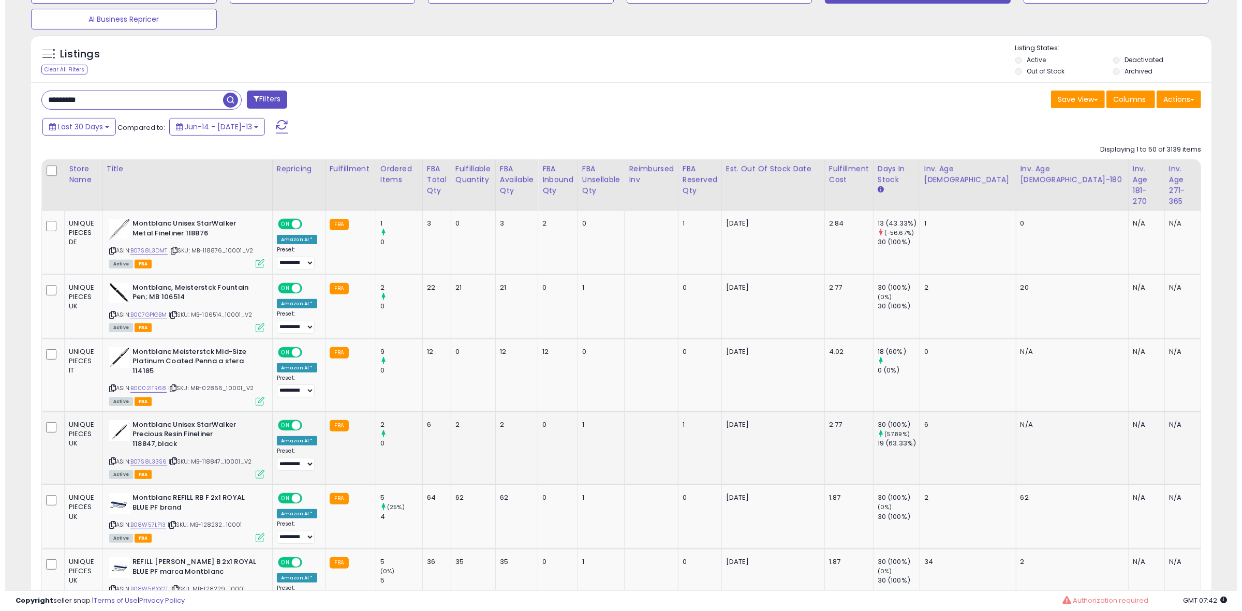
scroll to position [372, 0]
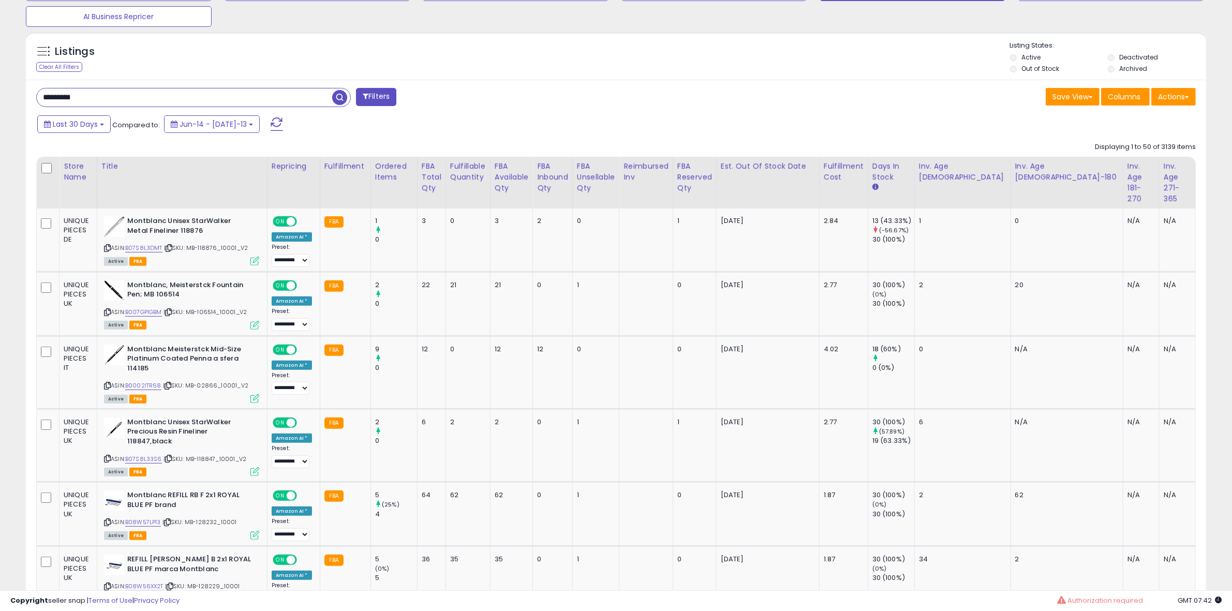
drag, startPoint x: 16, startPoint y: 101, endPoint x: -48, endPoint y: 107, distance: 63.4
paste input "text"
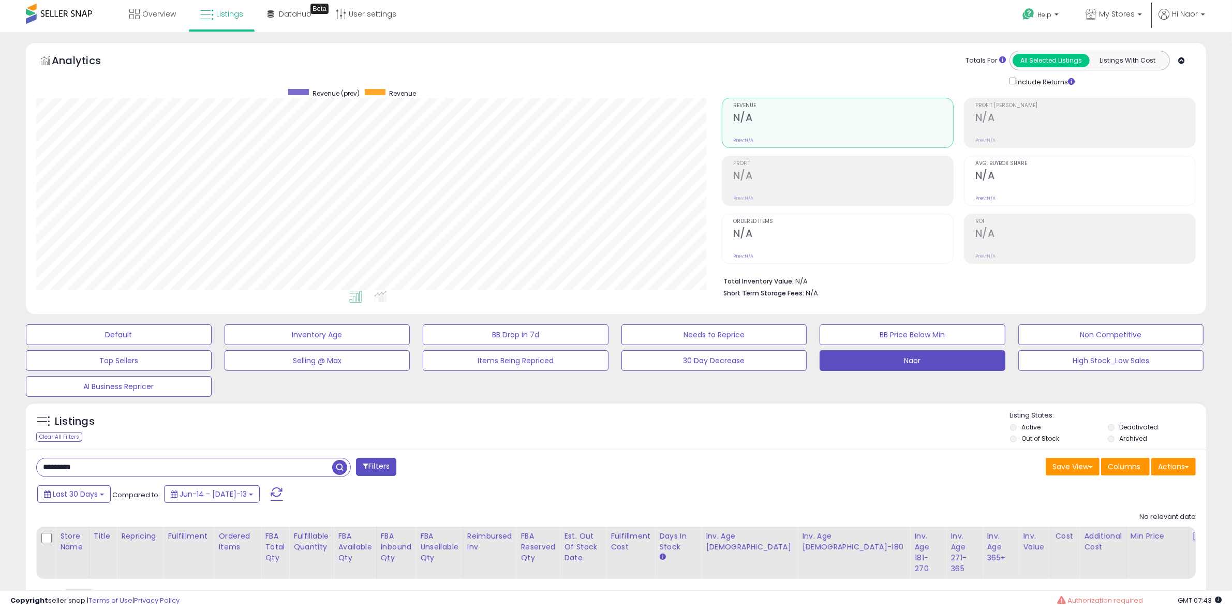
scroll to position [0, 0]
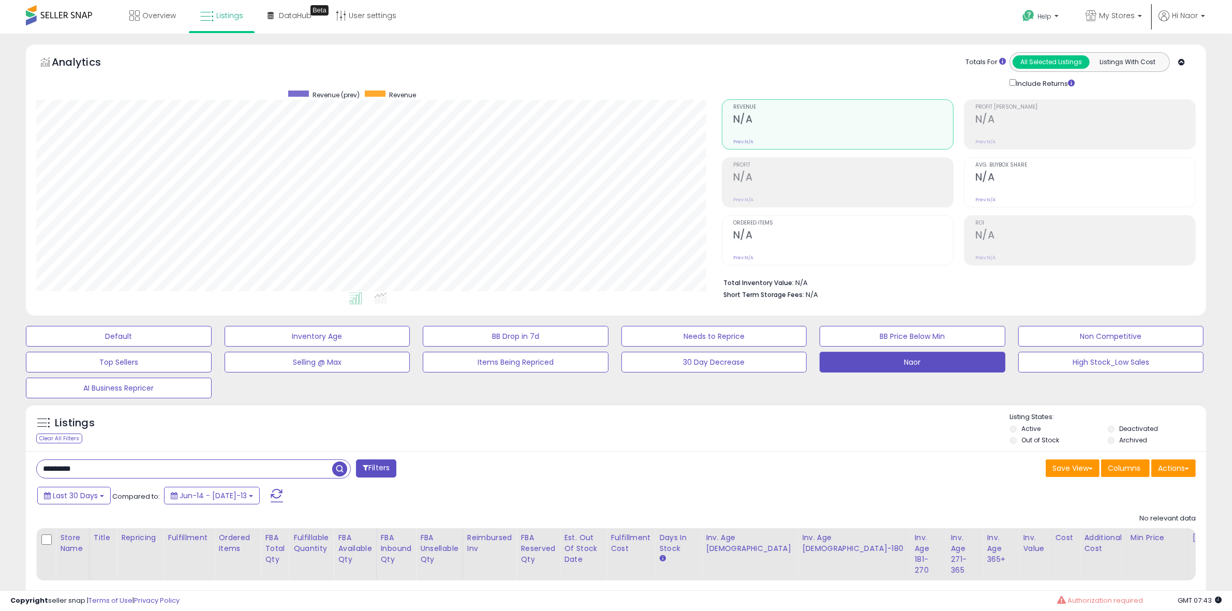
click at [358, 431] on div "Listings Clear All Filters Listing States:" at bounding box center [616, 430] width 1181 height 35
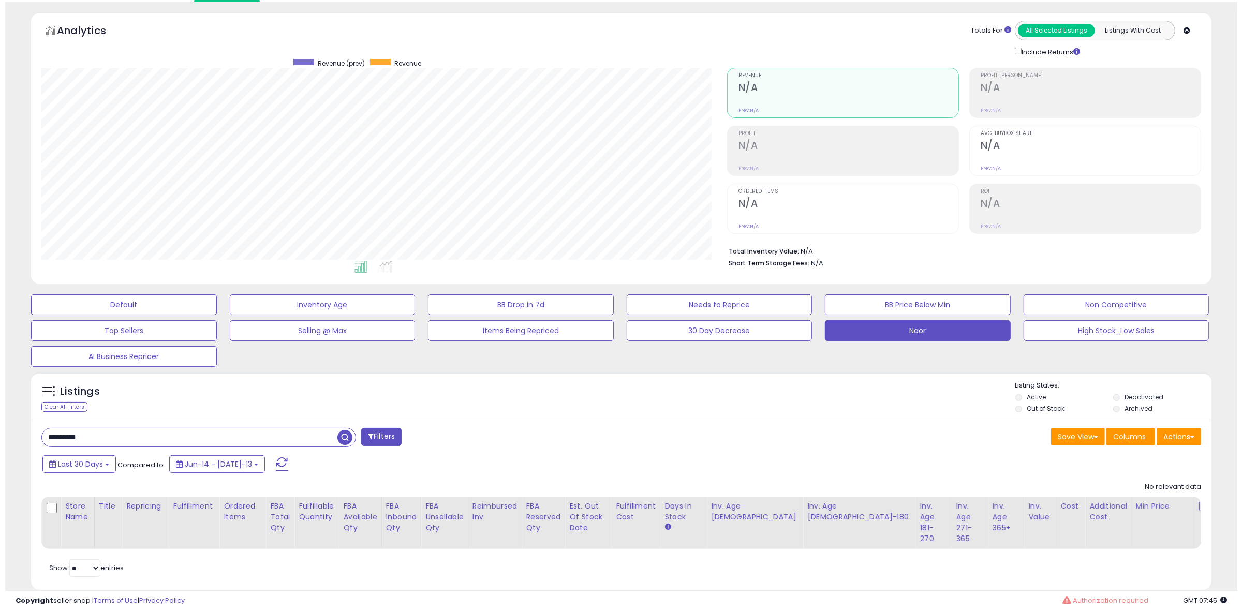
scroll to position [32, 0]
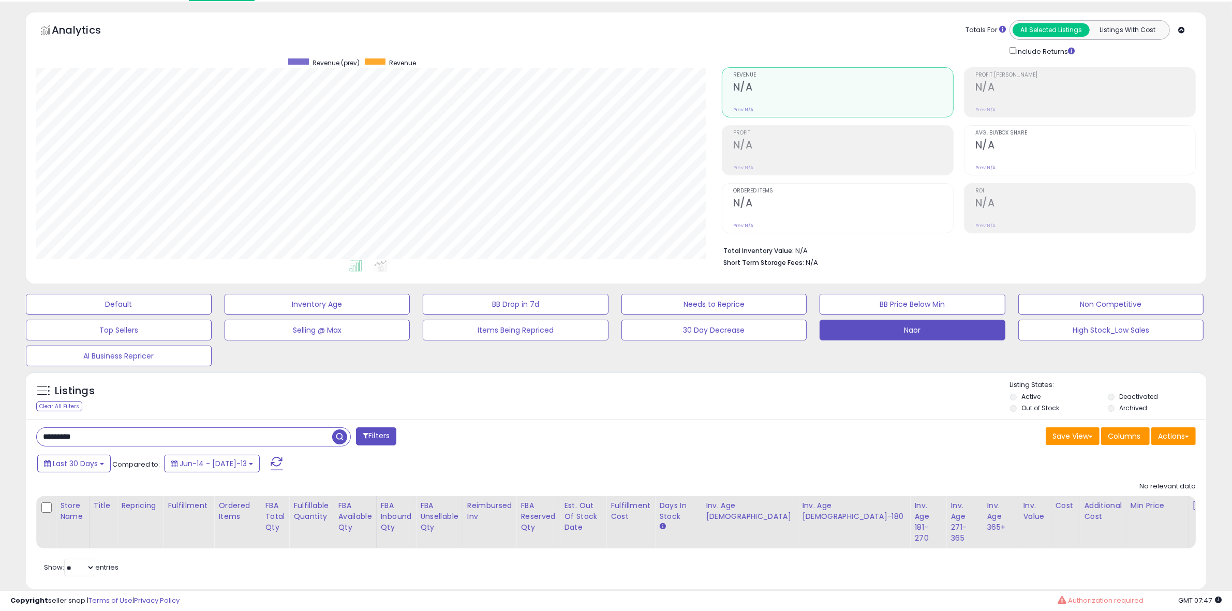
drag, startPoint x: 99, startPoint y: 434, endPoint x: 21, endPoint y: 435, distance: 78.7
click at [21, 435] on div "Listings Clear All Filters" at bounding box center [616, 484] width 1196 height 236
paste input "text"
type input "*********"
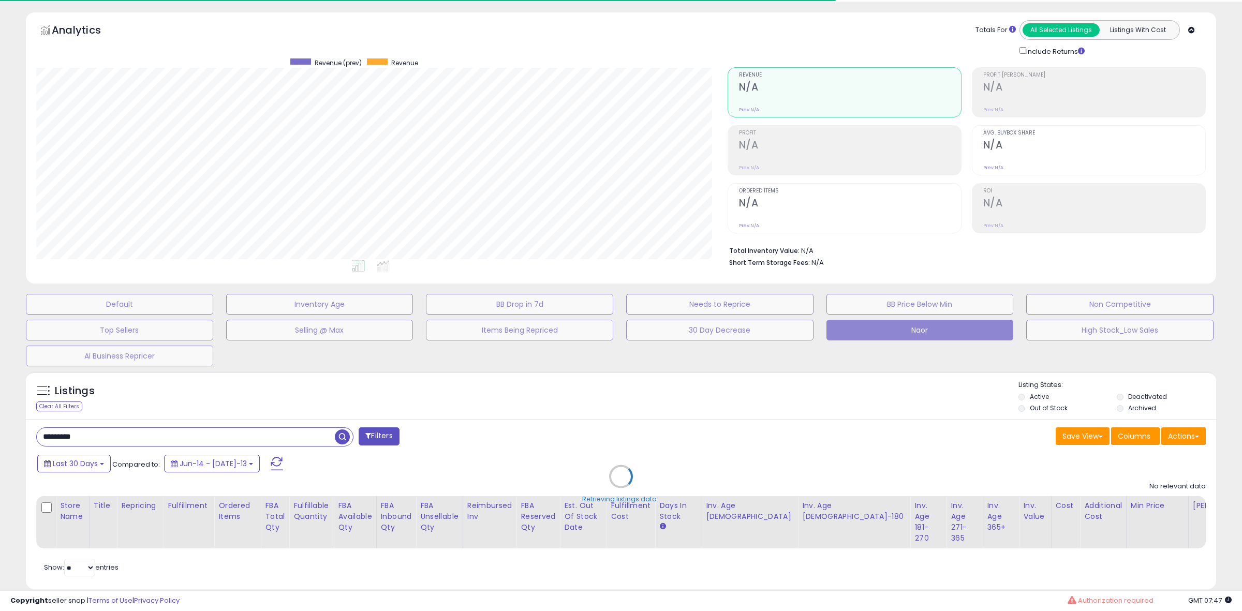
click at [428, 387] on div "Retrieving listings data.." at bounding box center [621, 484] width 1206 height 236
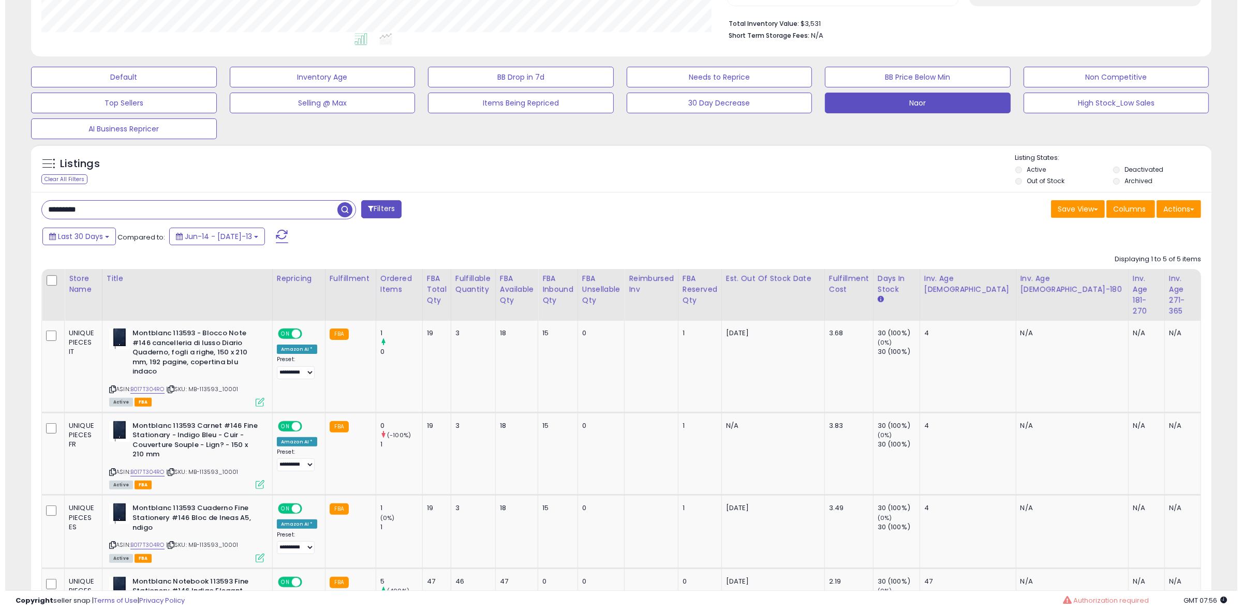
scroll to position [259, 0]
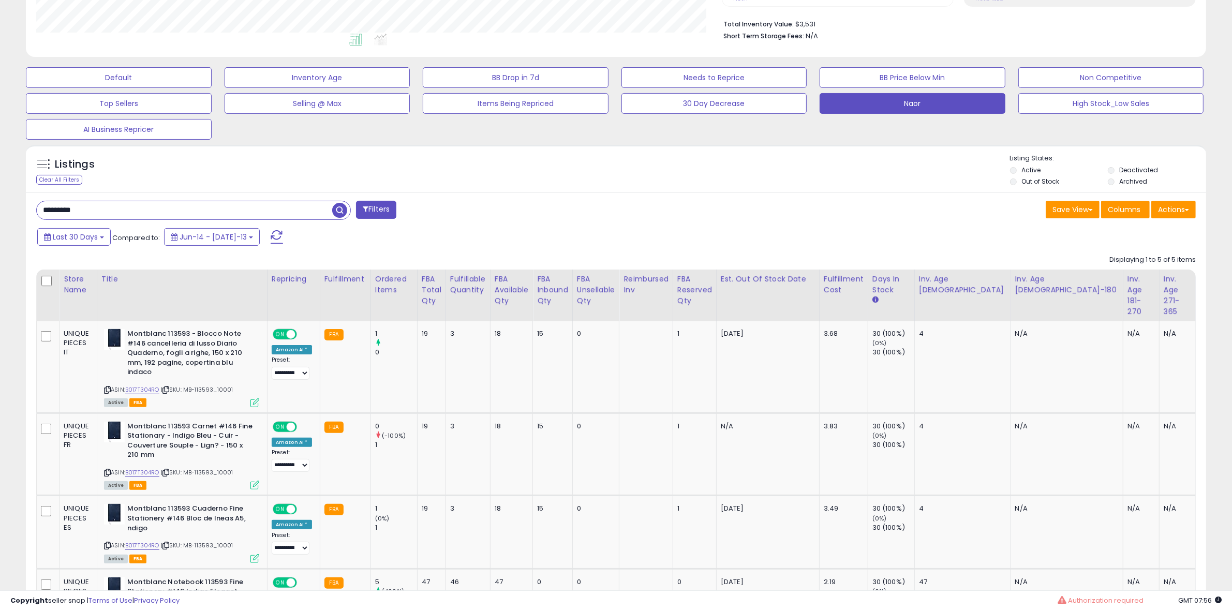
drag, startPoint x: 52, startPoint y: 177, endPoint x: 14, endPoint y: 183, distance: 38.7
click at [53, 177] on div "Clear All Filters" at bounding box center [59, 180] width 46 height 10
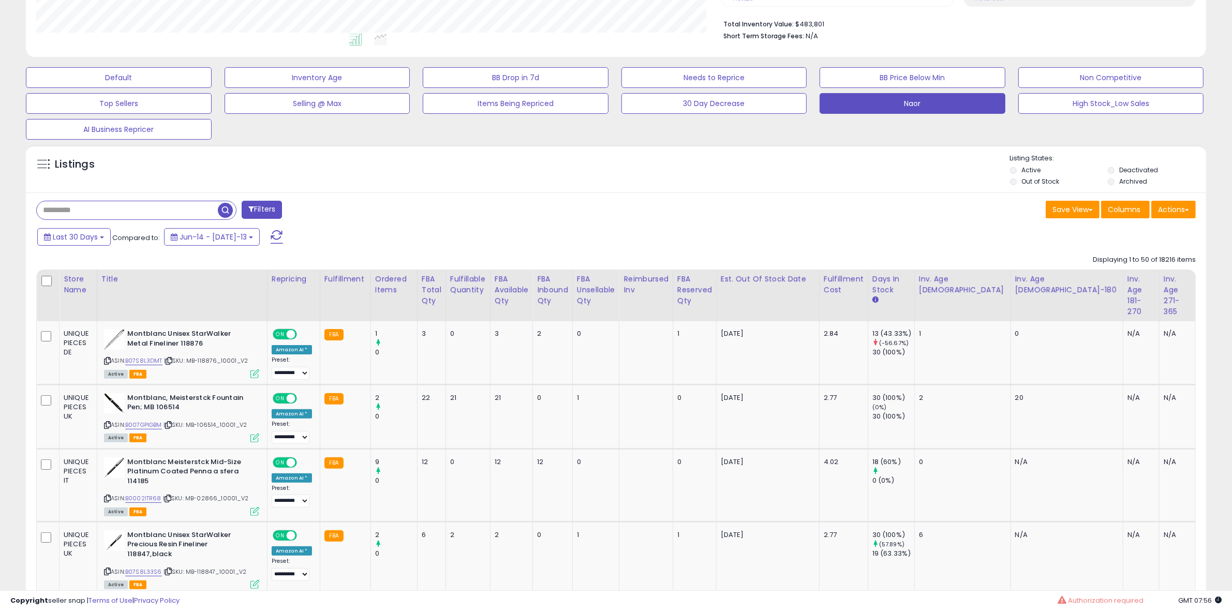
scroll to position [212, 686]
click at [140, 210] on input "text" at bounding box center [127, 210] width 181 height 18
paste input "**********"
type input "**********"
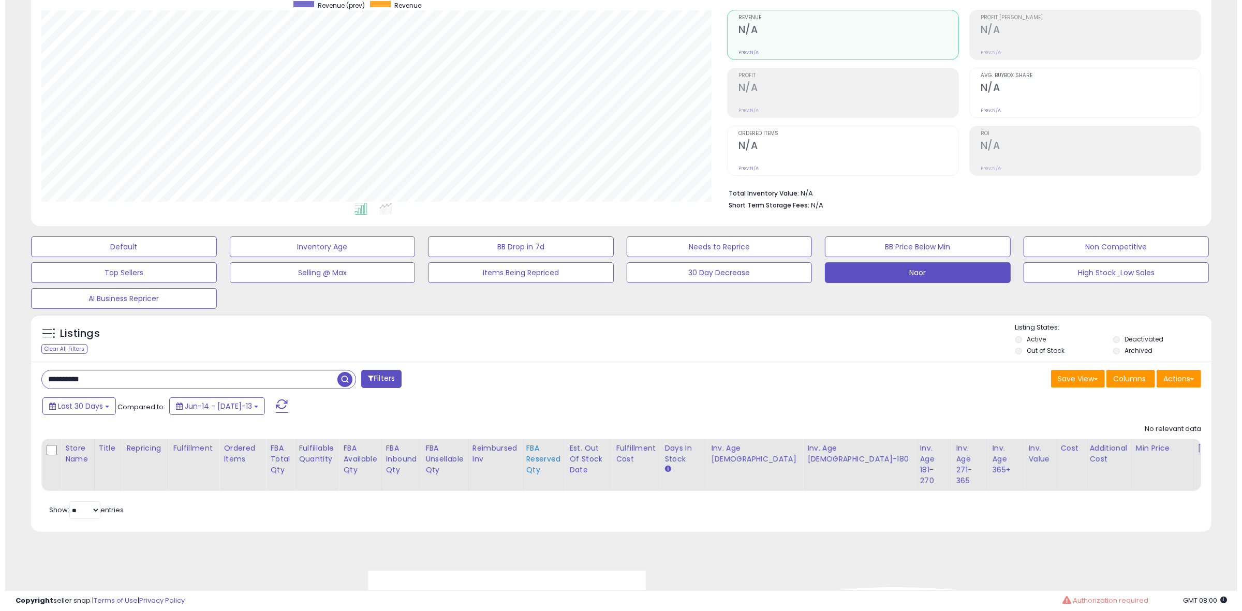
scroll to position [0, 0]
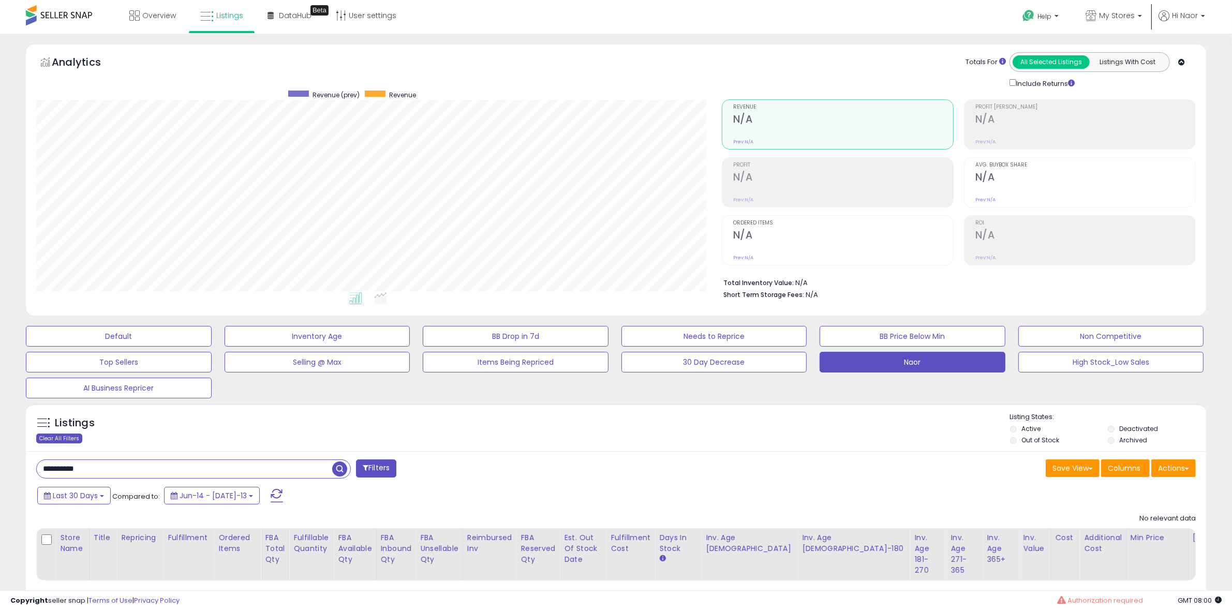
click at [50, 441] on div "Clear All Filters" at bounding box center [59, 439] width 46 height 10
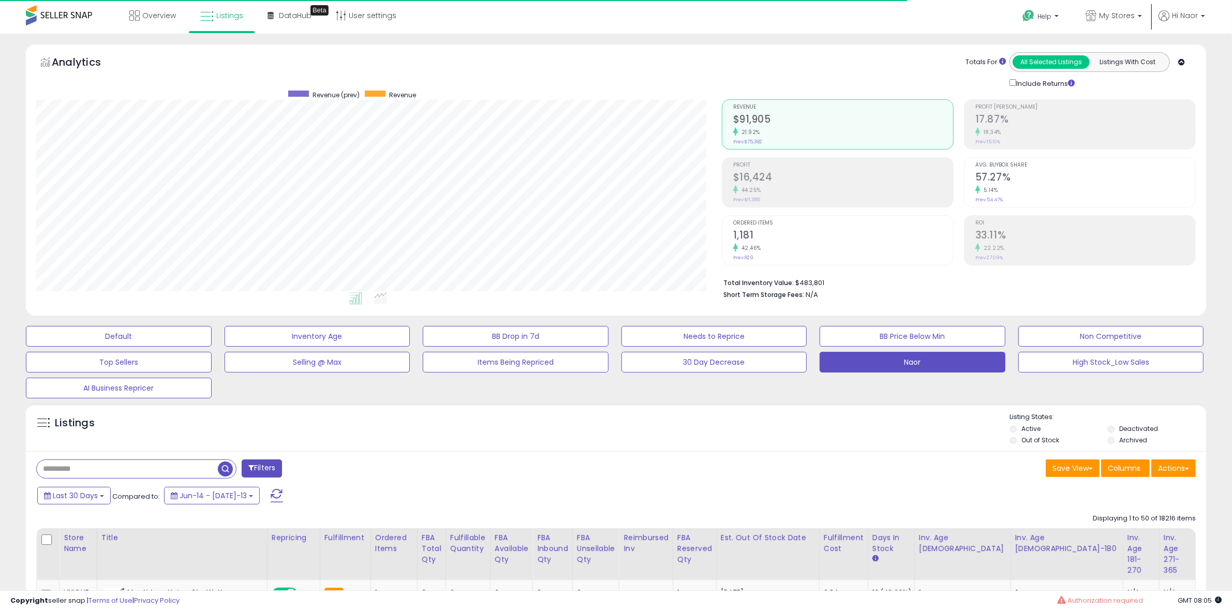
scroll to position [212, 686]
